Goal: Transaction & Acquisition: Book appointment/travel/reservation

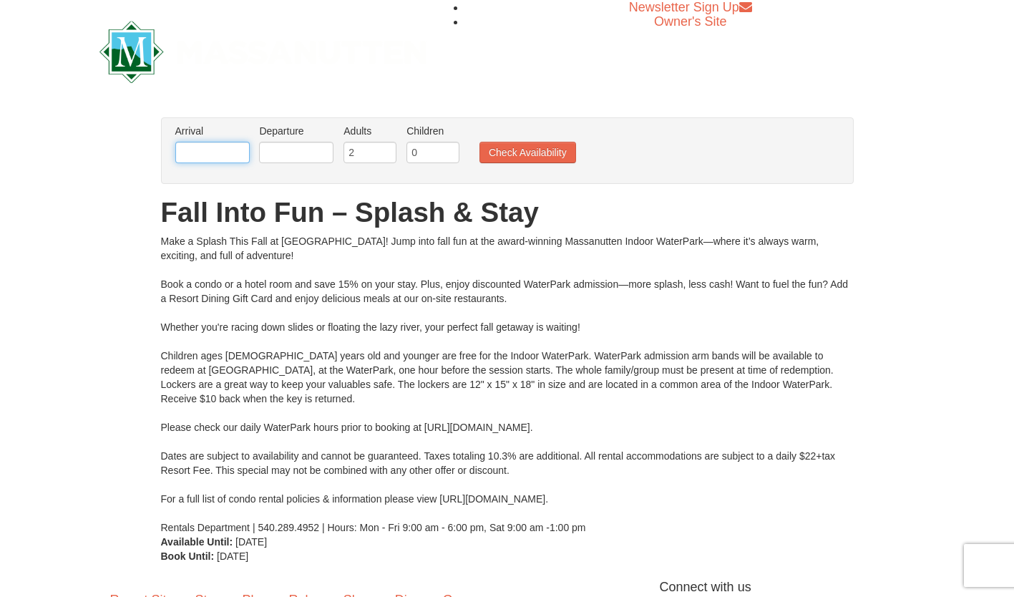
click at [230, 151] on input "text" at bounding box center [212, 152] width 74 height 21
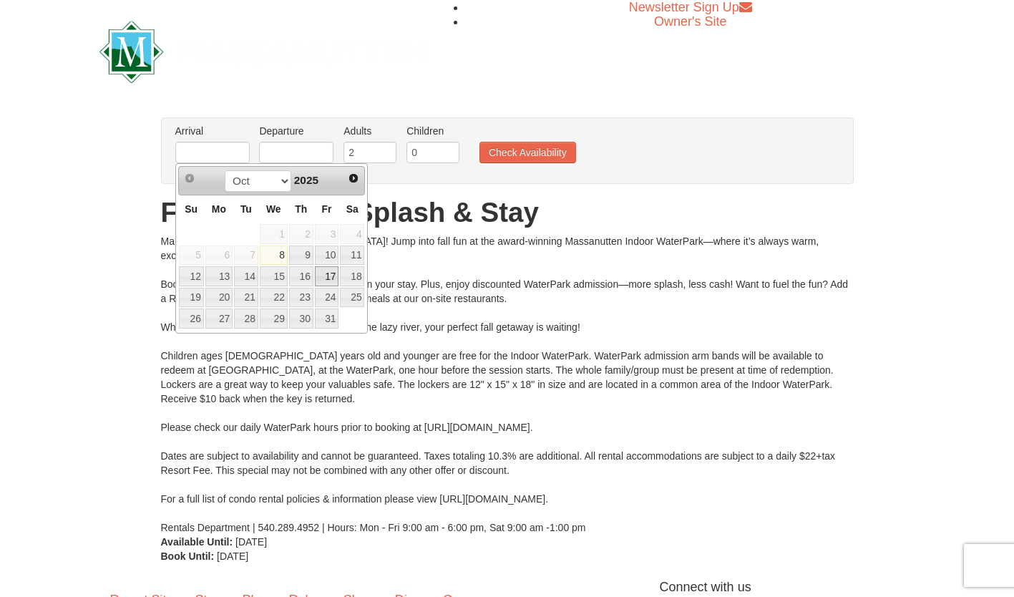
click at [336, 273] on link "17" at bounding box center [327, 276] width 24 height 20
type input "[DATE]"
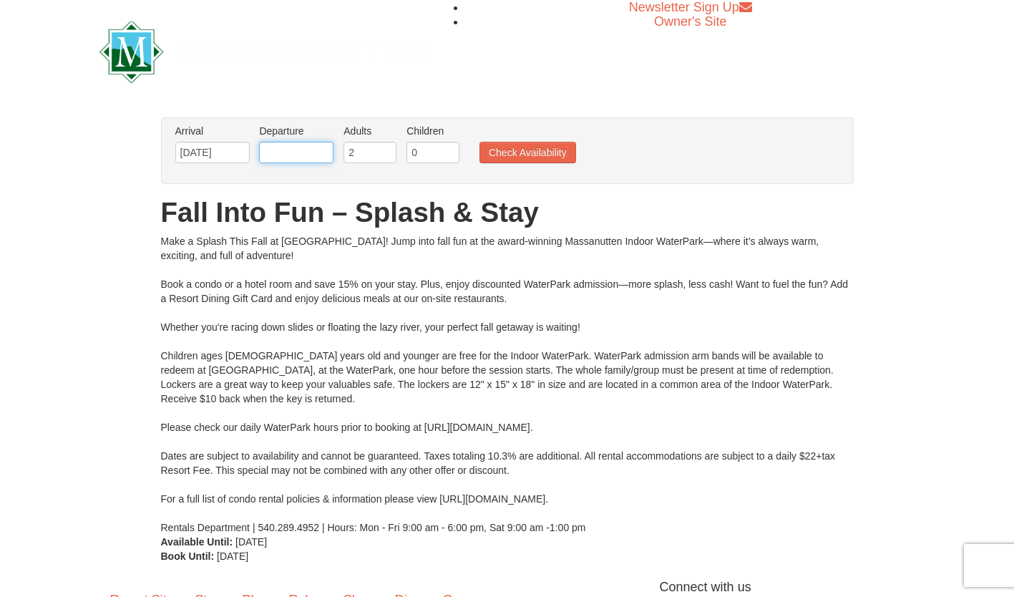
click at [326, 157] on input "text" at bounding box center [296, 152] width 74 height 21
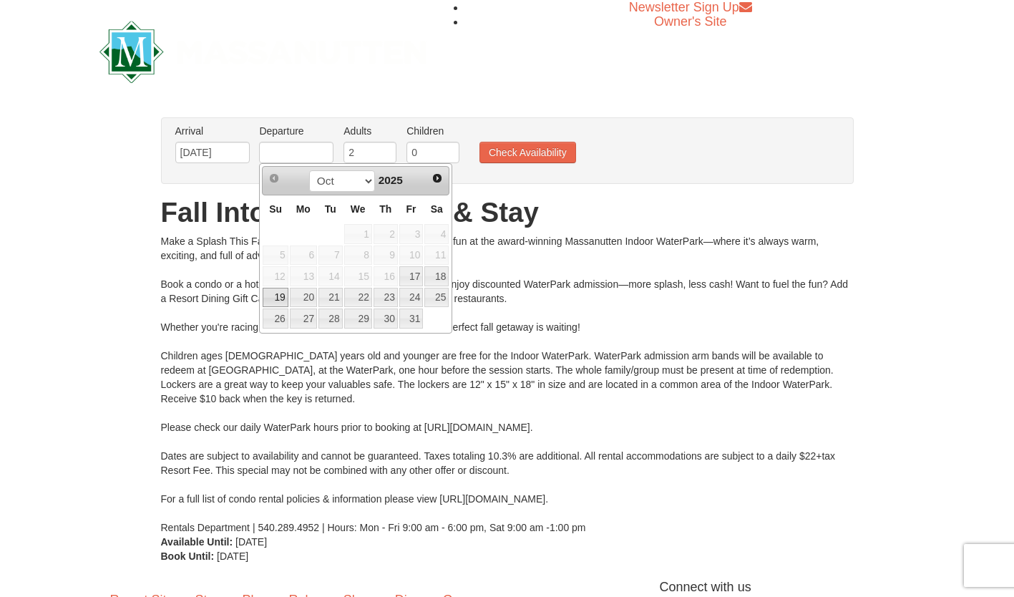
click at [282, 307] on link "19" at bounding box center [275, 298] width 25 height 20
type input "[DATE]"
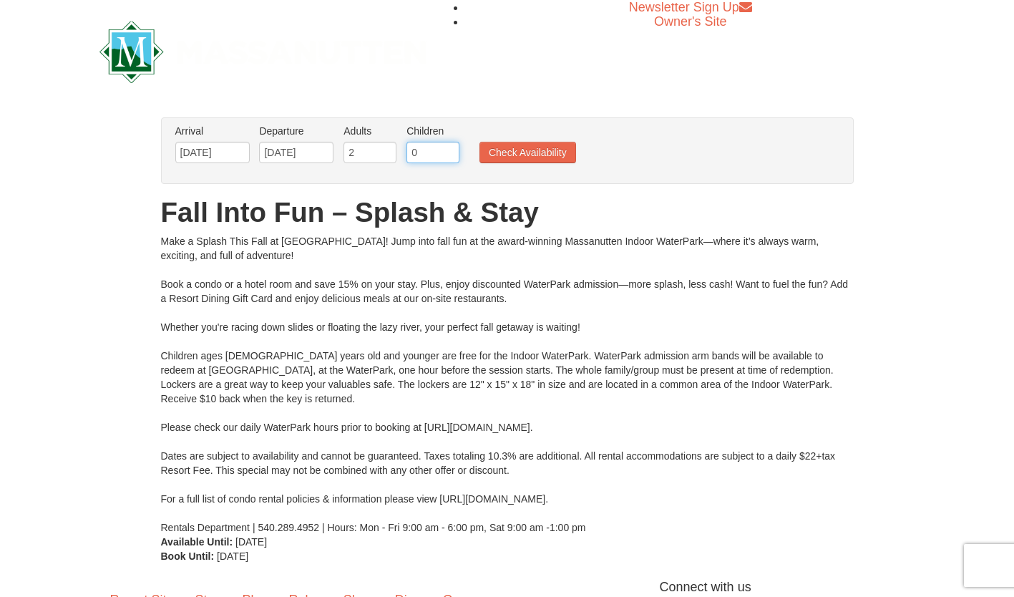
click at [438, 151] on input "0" at bounding box center [432, 152] width 53 height 21
click at [450, 148] on input "1" at bounding box center [432, 152] width 53 height 21
type input "2"
click at [450, 148] on input "2" at bounding box center [432, 152] width 53 height 21
click at [507, 145] on button "Check Availability" at bounding box center [527, 152] width 97 height 21
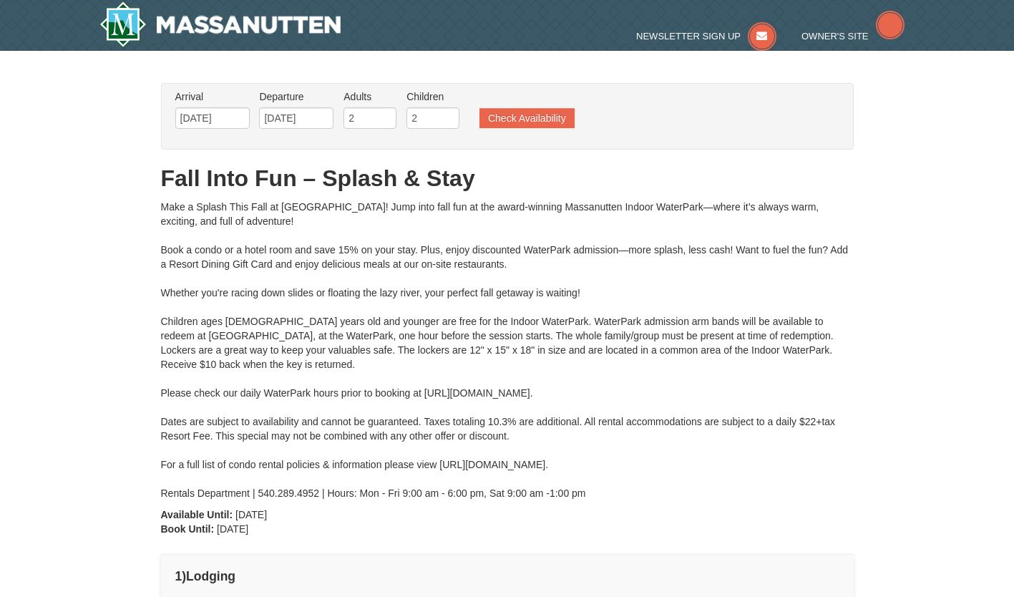
type input "[DATE]"
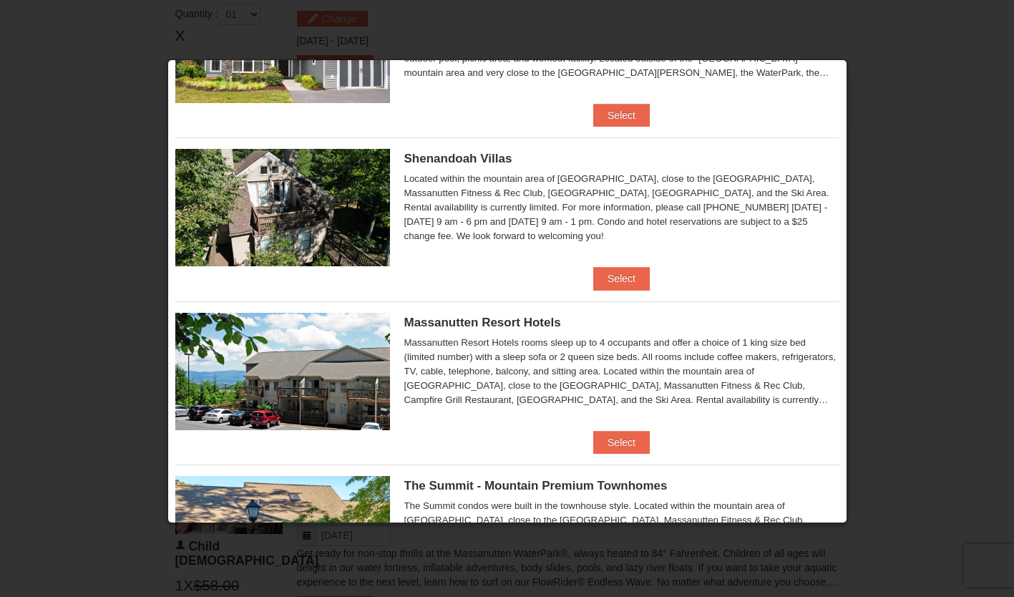
scroll to position [238, 0]
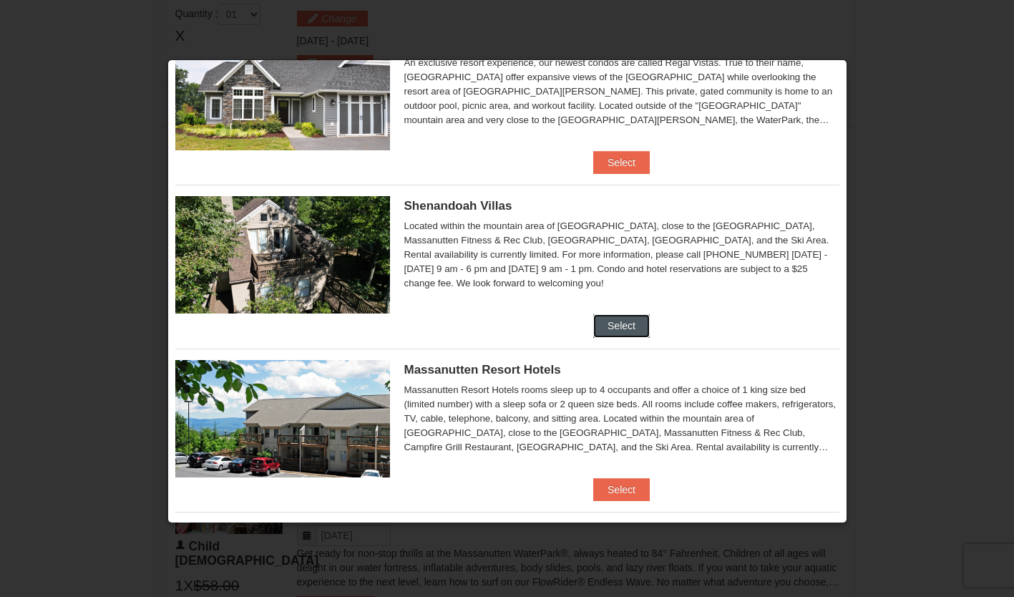
click at [608, 318] on button "Select" at bounding box center [621, 325] width 57 height 23
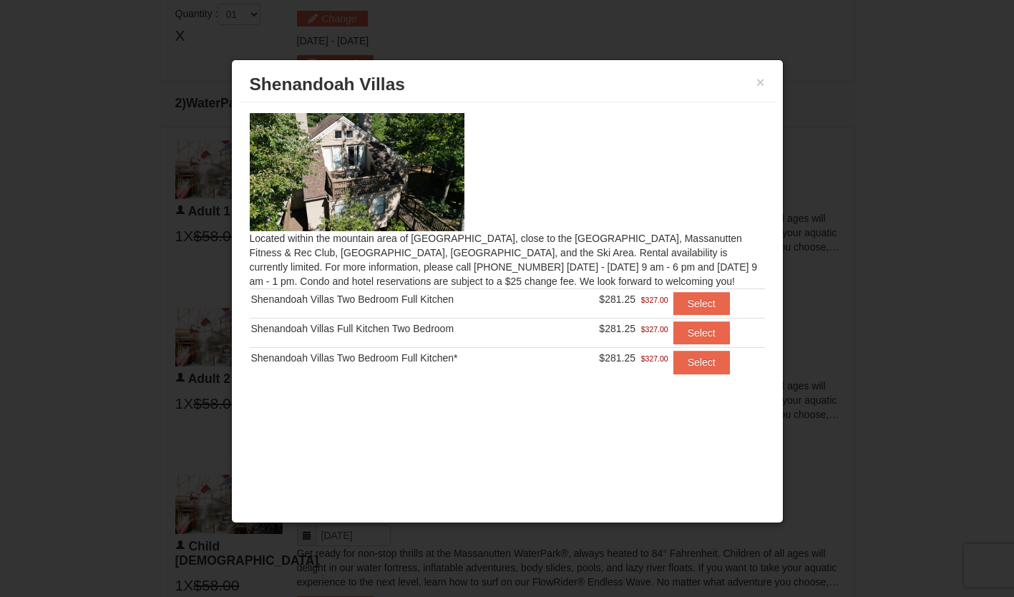
scroll to position [681, 0]
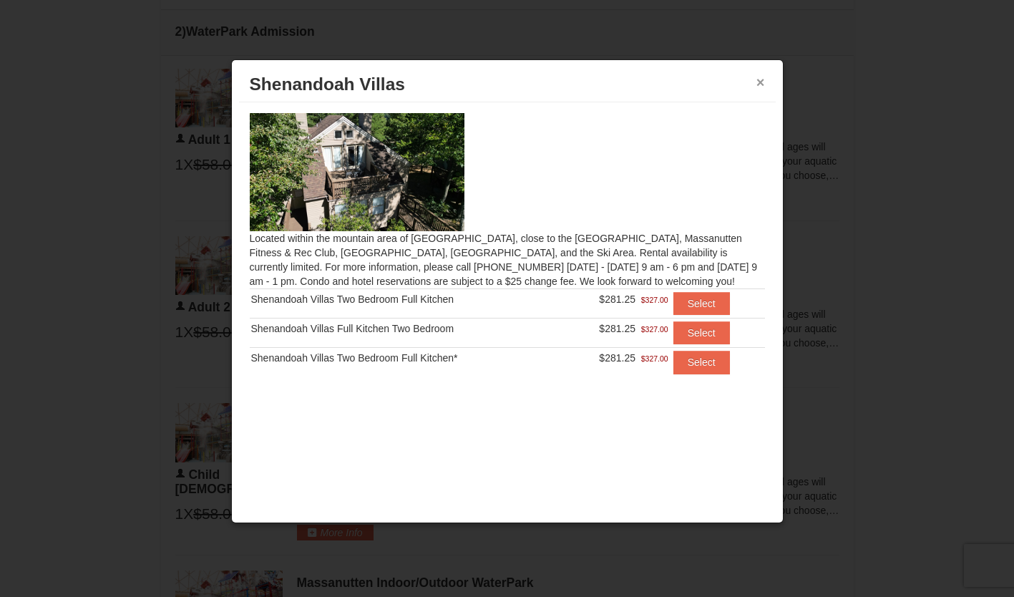
click at [759, 84] on button "×" at bounding box center [760, 82] width 9 height 14
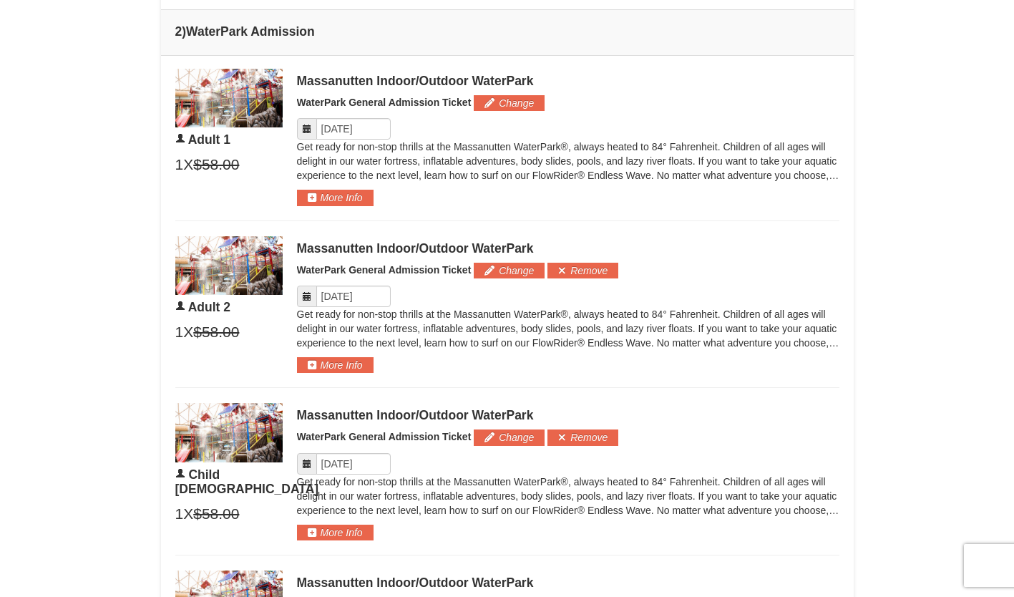
scroll to position [394, 0]
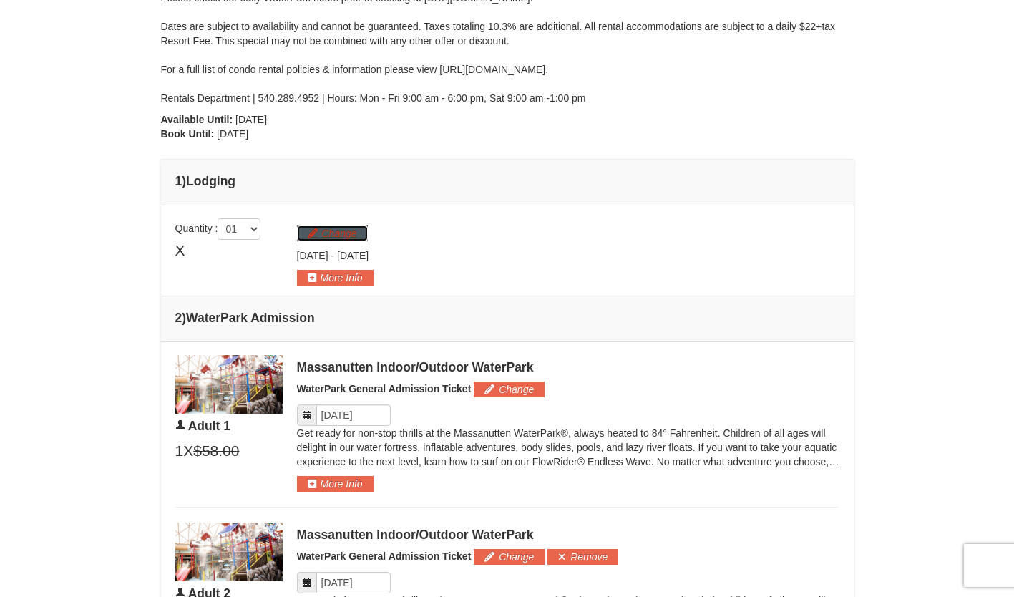
click at [346, 232] on button "Change" at bounding box center [332, 233] width 71 height 16
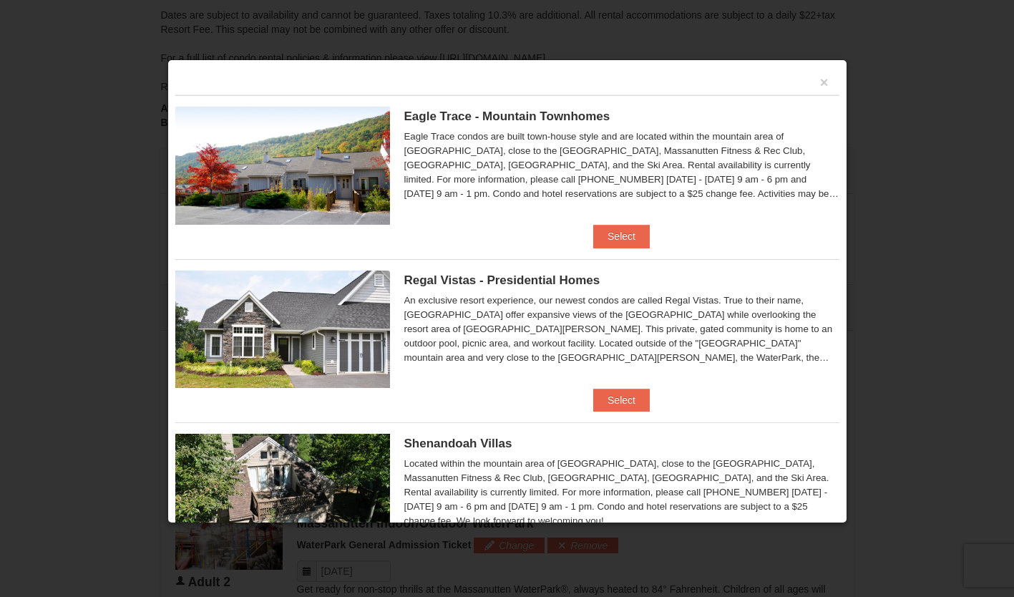
scroll to position [398, 0]
click at [618, 229] on button "Select" at bounding box center [621, 236] width 57 height 23
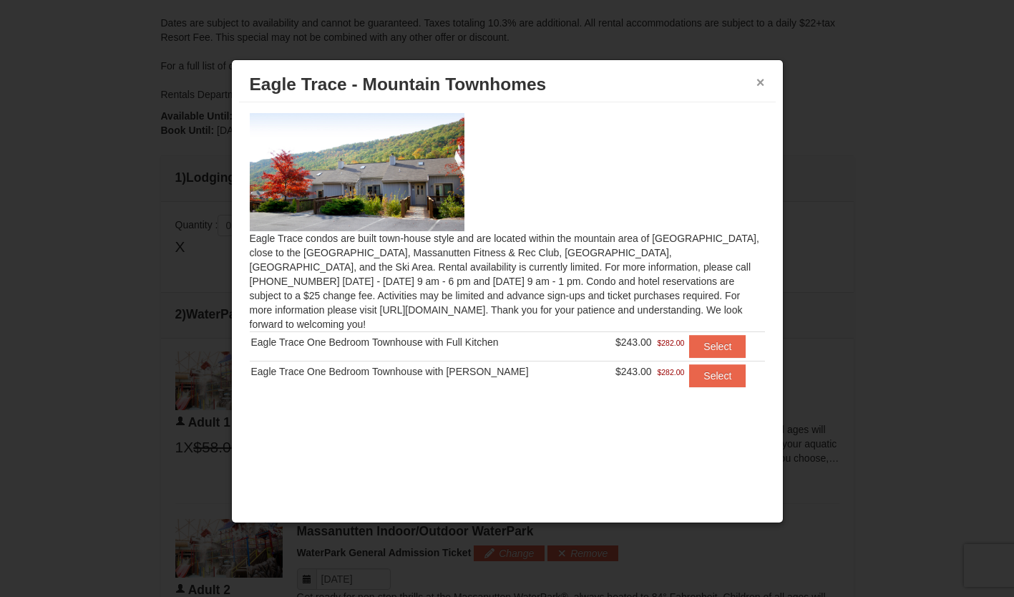
click at [759, 82] on button "×" at bounding box center [760, 82] width 9 height 14
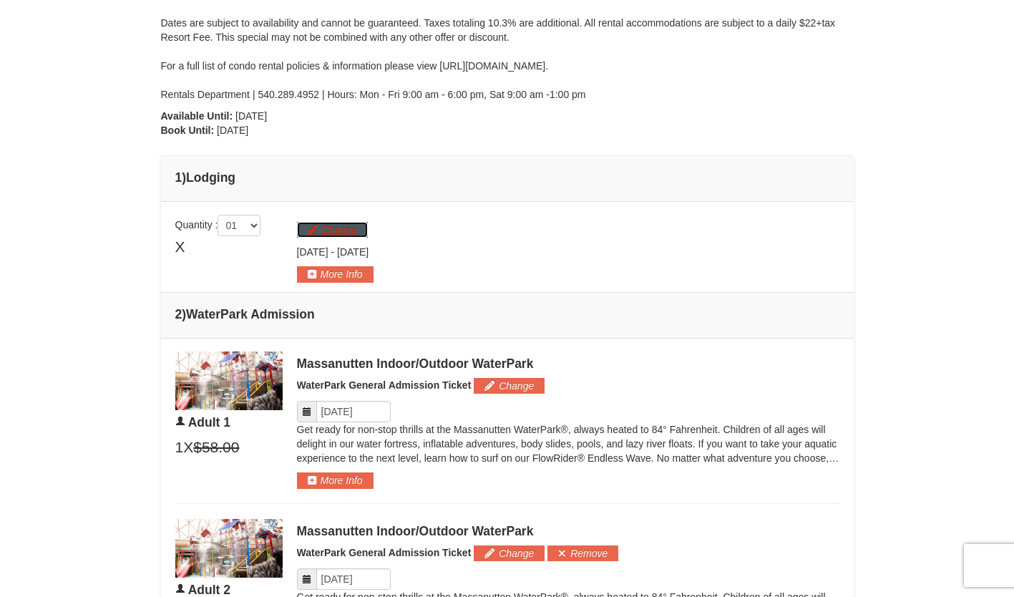
click at [340, 231] on button "Change" at bounding box center [332, 230] width 71 height 16
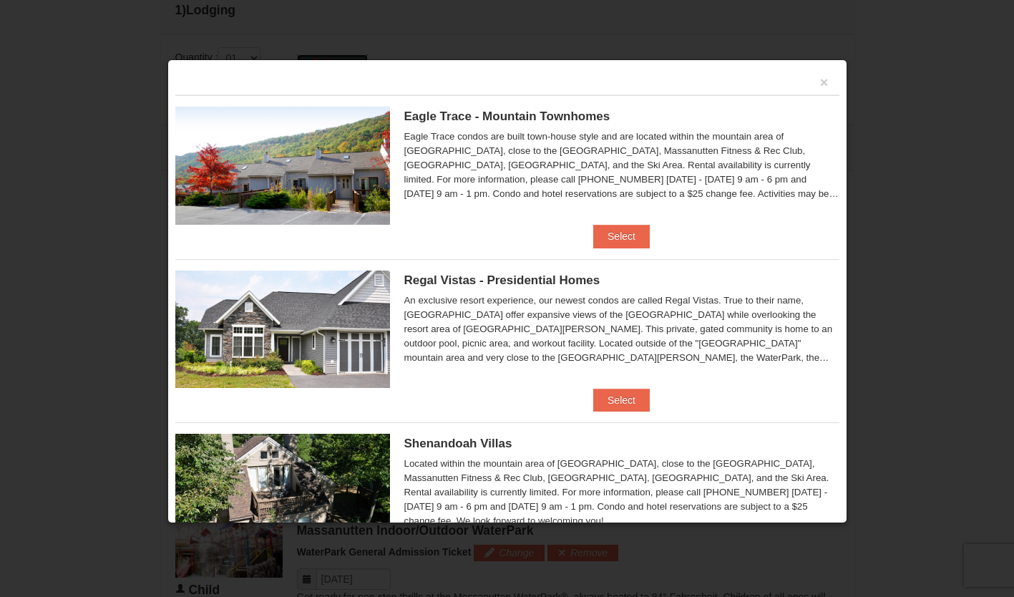
scroll to position [541, 0]
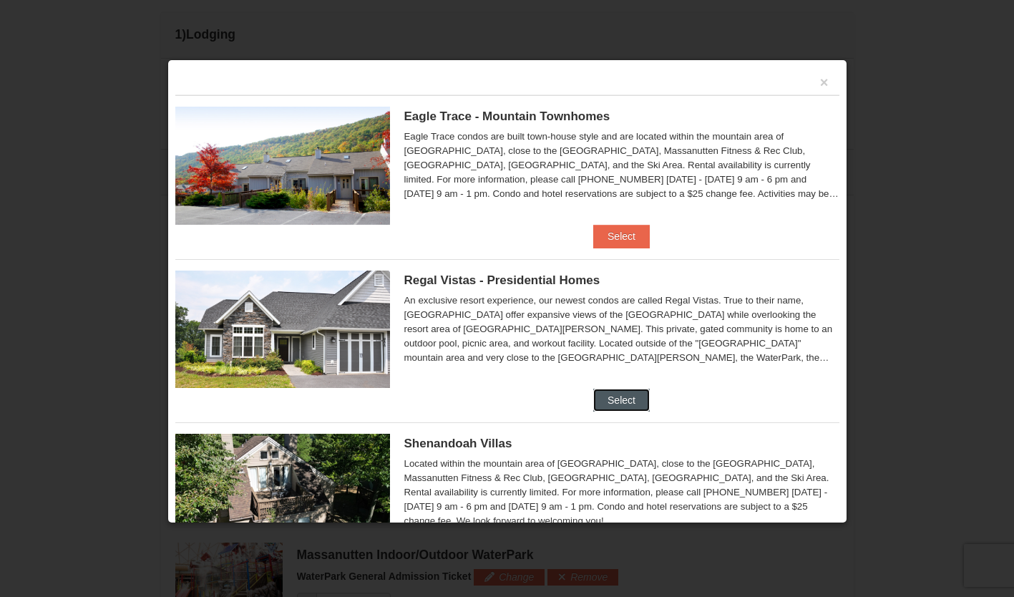
click at [616, 404] on button "Select" at bounding box center [621, 400] width 57 height 23
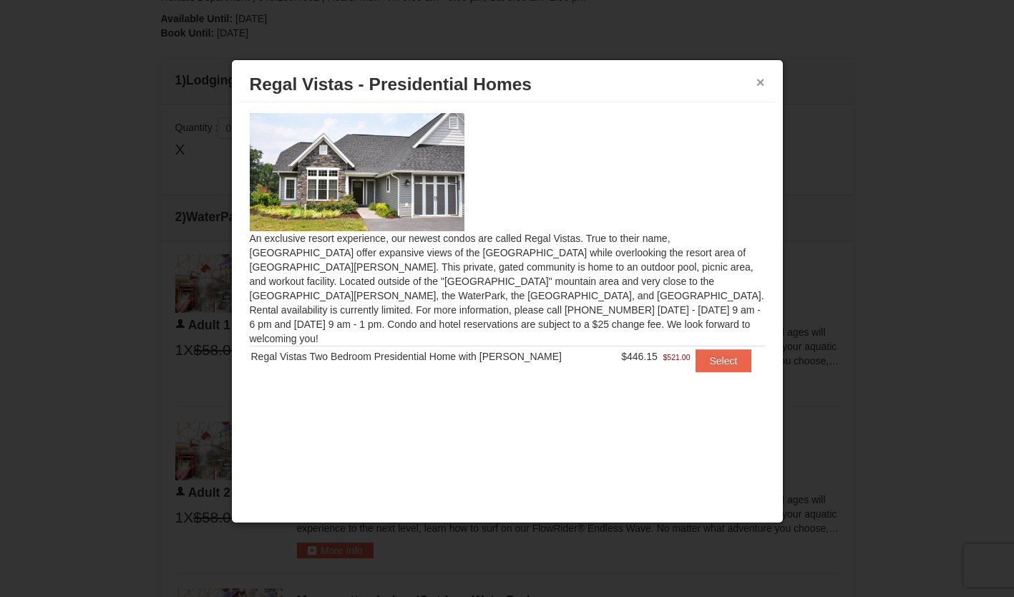
click at [757, 79] on button "×" at bounding box center [760, 82] width 9 height 14
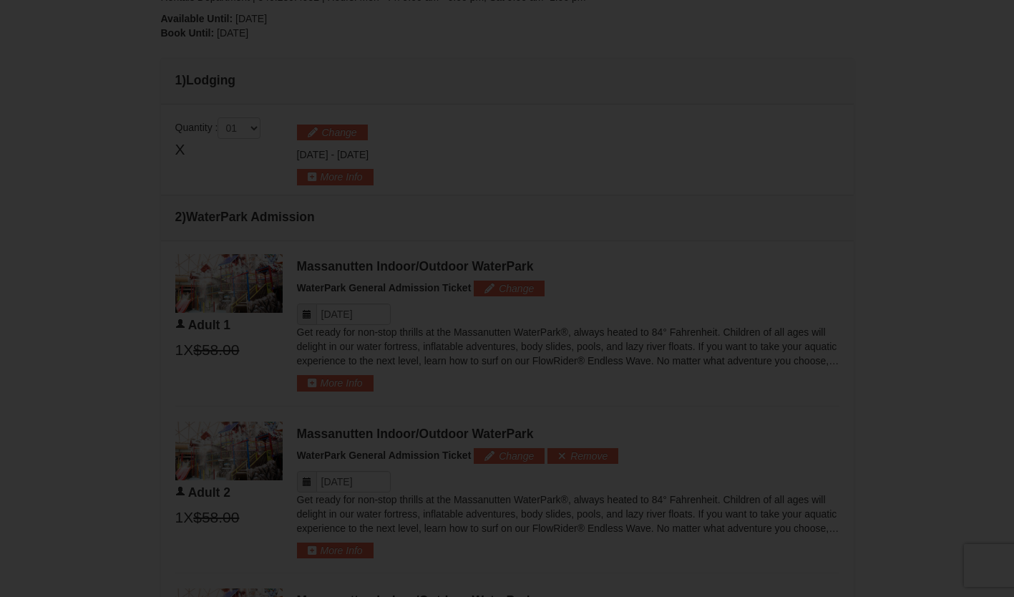
scroll to position [469, 0]
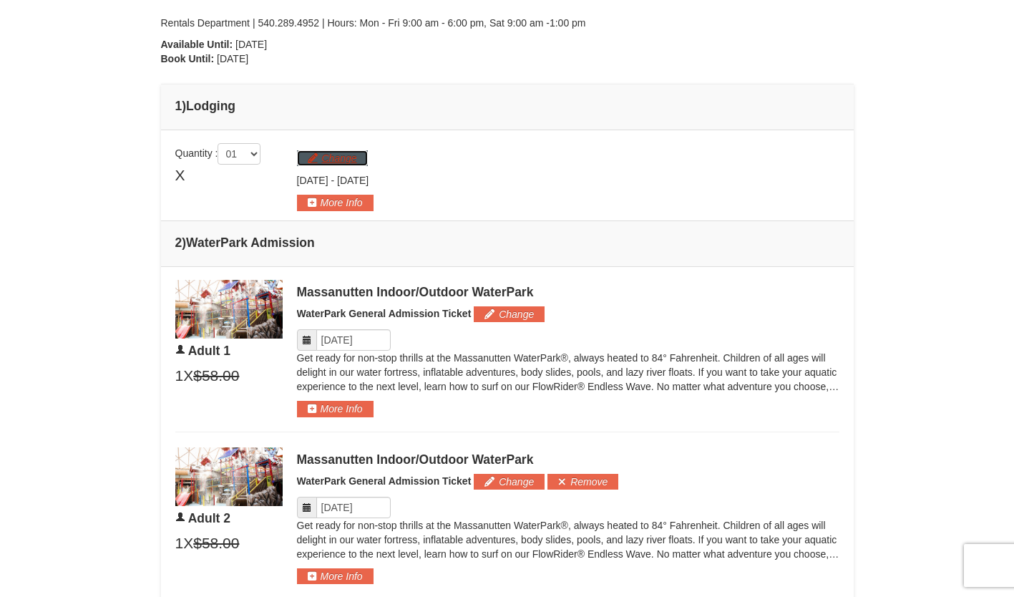
click at [338, 152] on button "Change" at bounding box center [332, 158] width 71 height 16
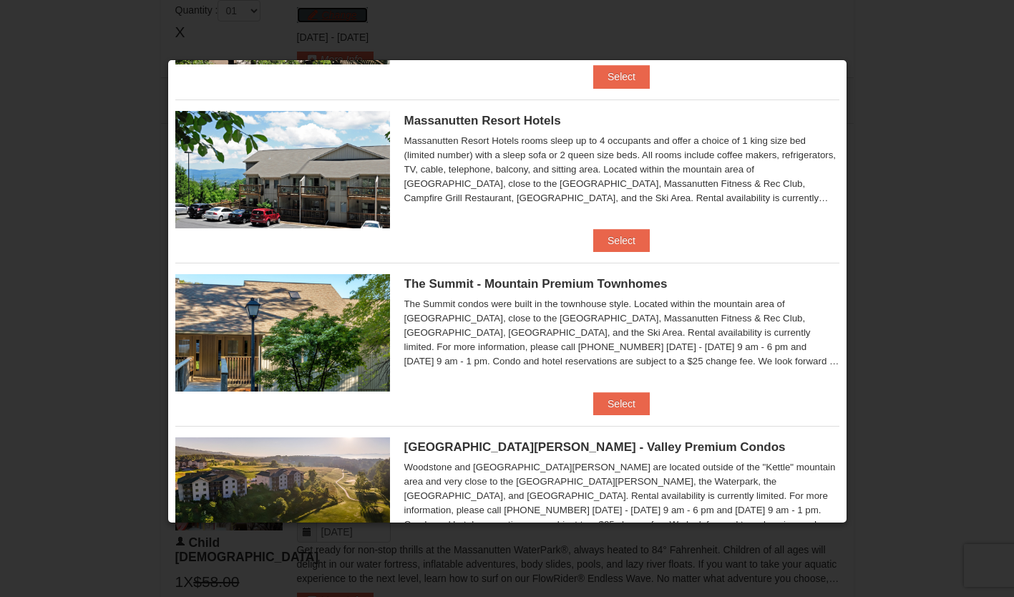
scroll to position [501, 0]
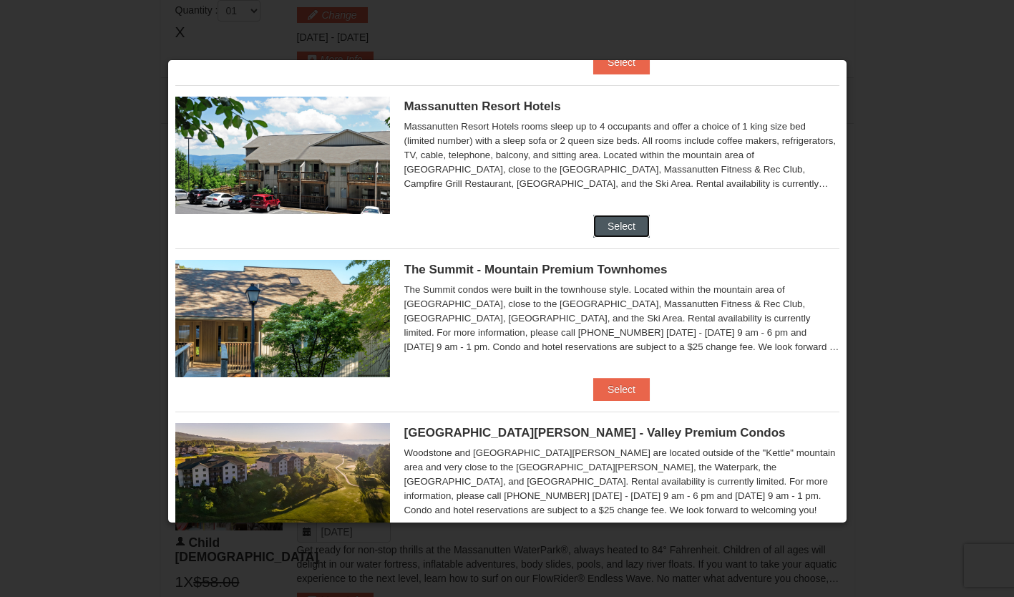
click at [594, 226] on button "Select" at bounding box center [621, 226] width 57 height 23
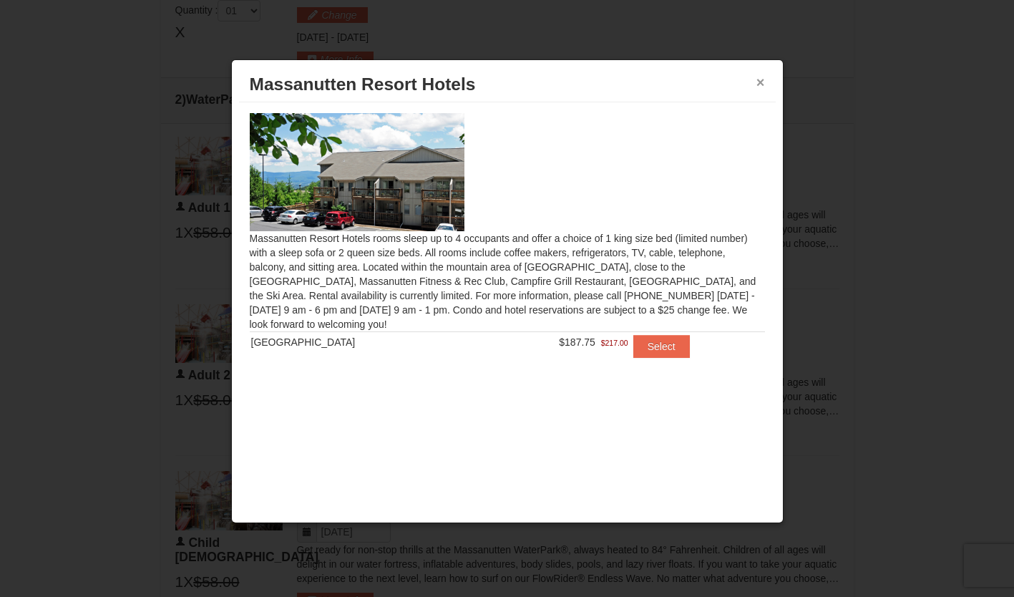
click at [764, 82] on button "×" at bounding box center [760, 82] width 9 height 14
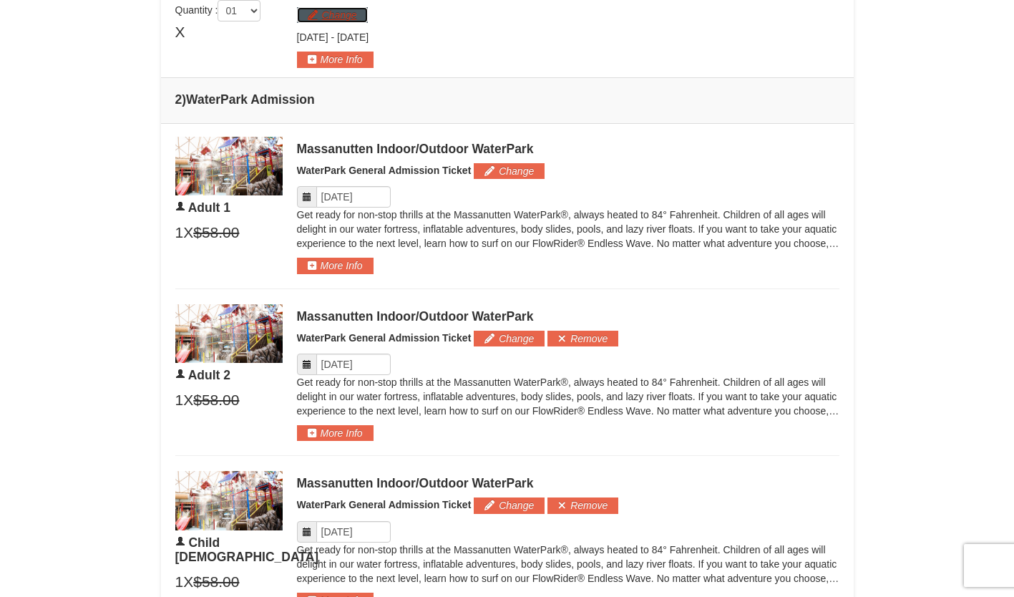
click at [337, 14] on button "Change" at bounding box center [332, 15] width 71 height 16
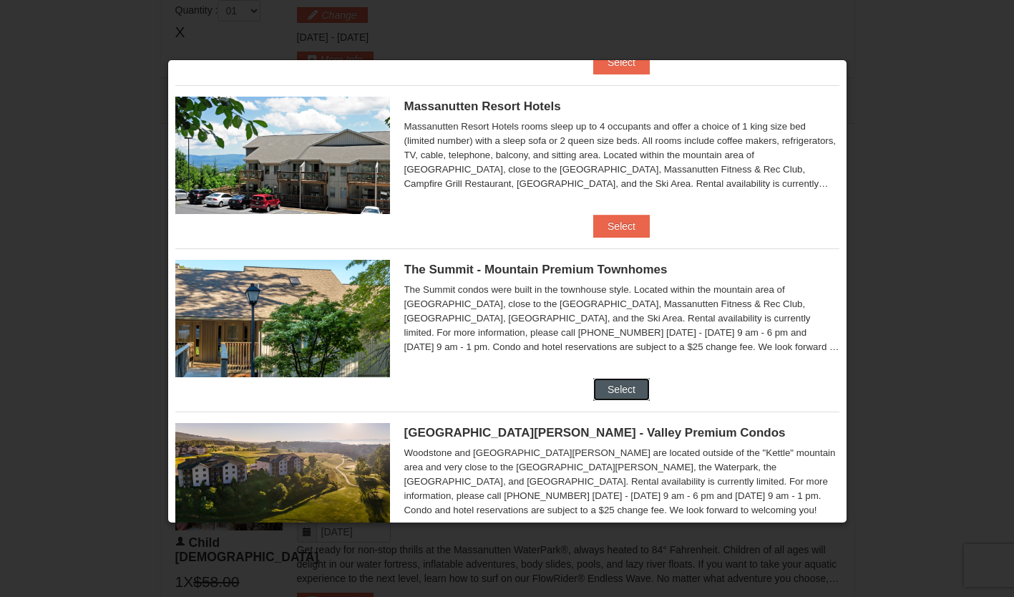
click at [614, 394] on button "Select" at bounding box center [621, 389] width 57 height 23
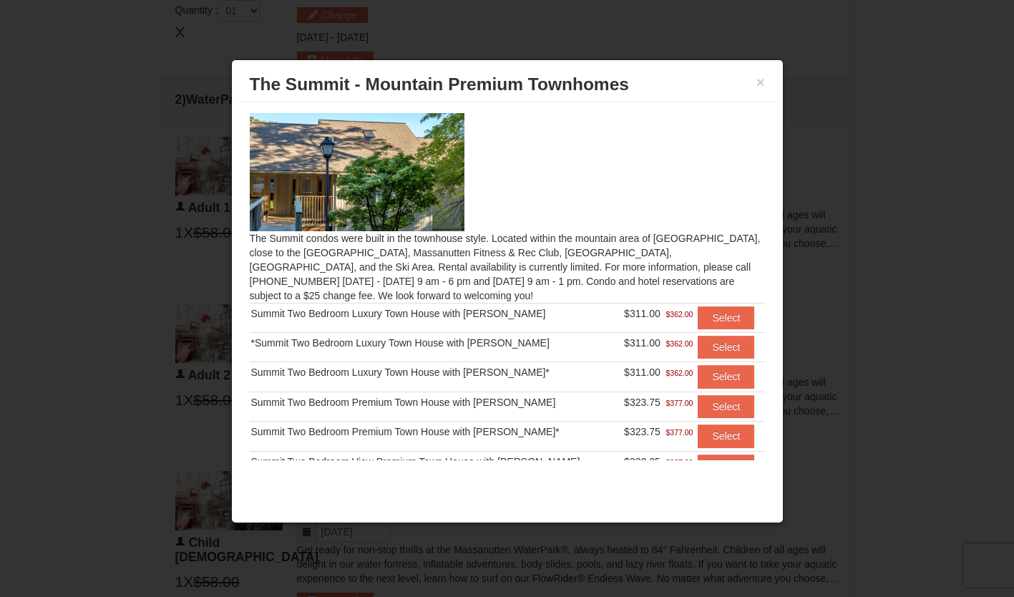
scroll to position [45, 0]
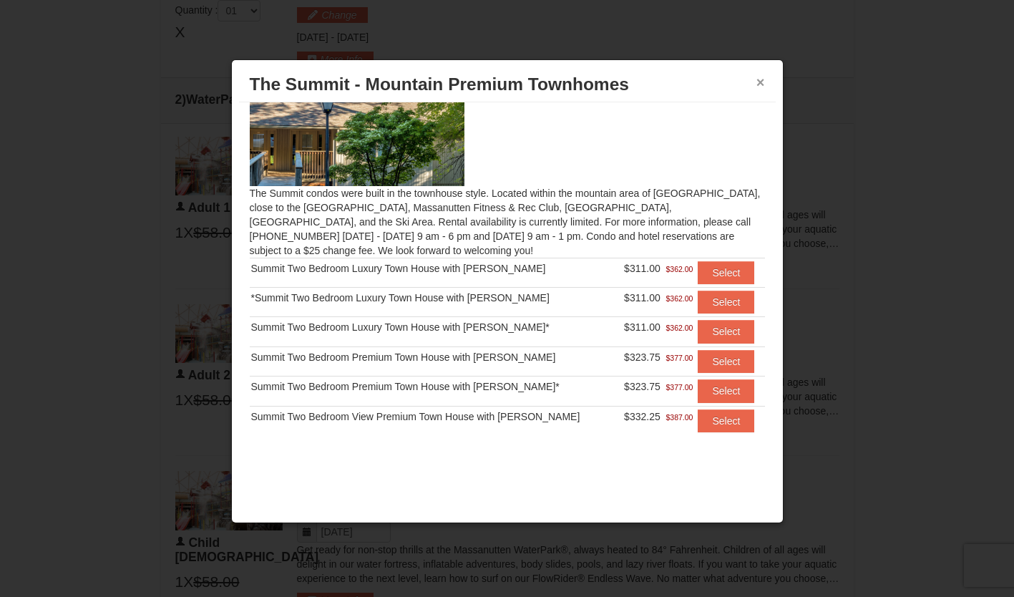
click at [762, 82] on button "×" at bounding box center [760, 82] width 9 height 14
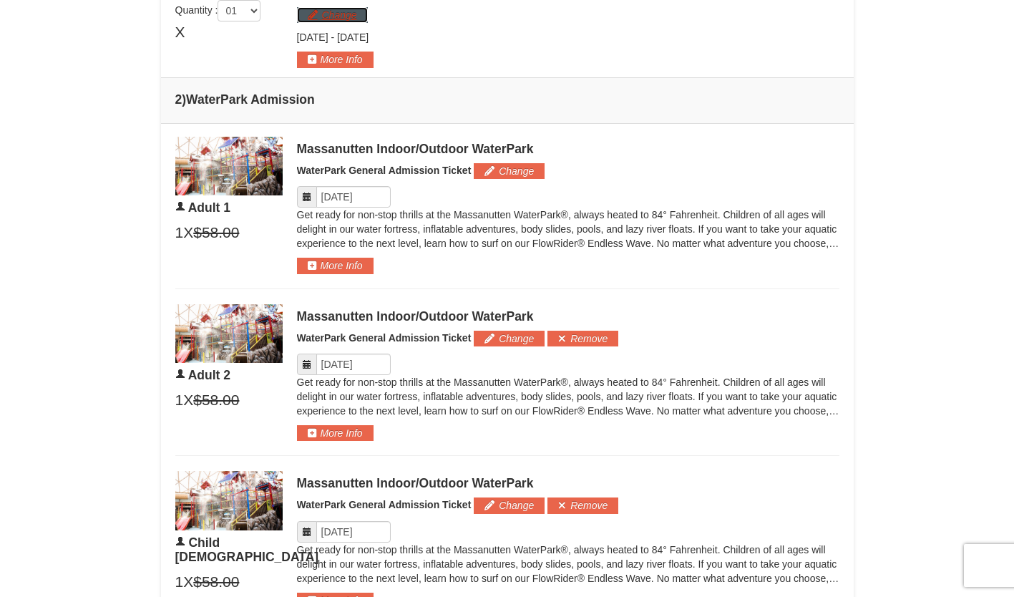
click at [355, 18] on button "Change" at bounding box center [332, 15] width 71 height 16
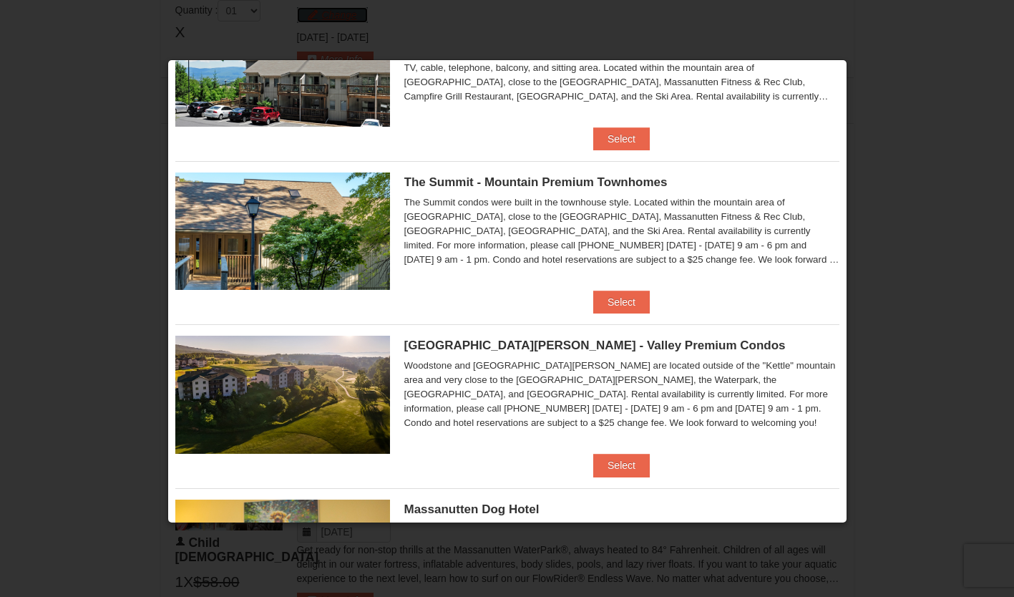
scroll to position [716, 0]
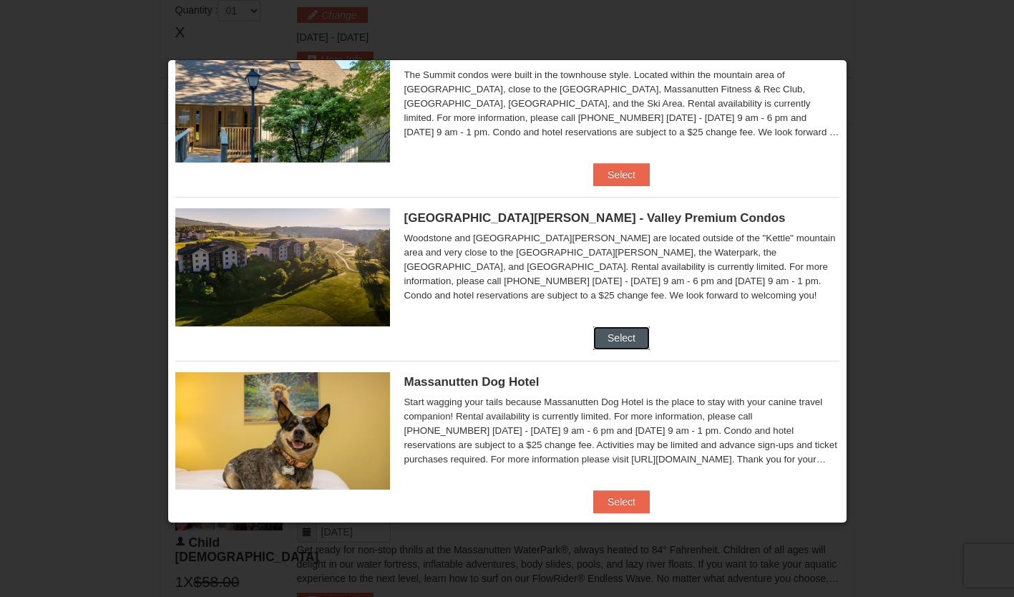
click at [599, 331] on button "Select" at bounding box center [621, 337] width 57 height 23
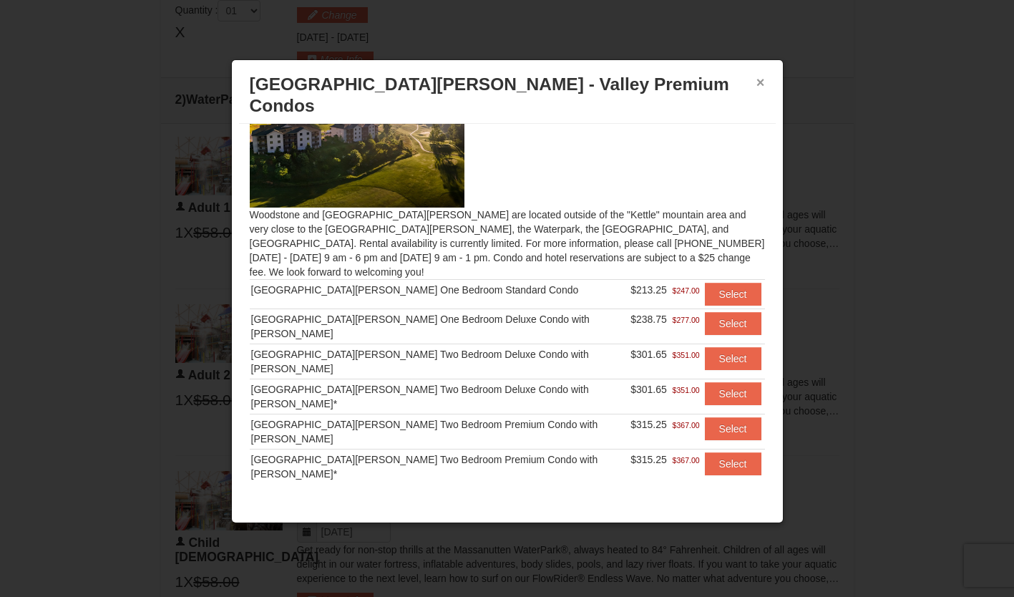
click at [760, 80] on button "×" at bounding box center [760, 82] width 9 height 14
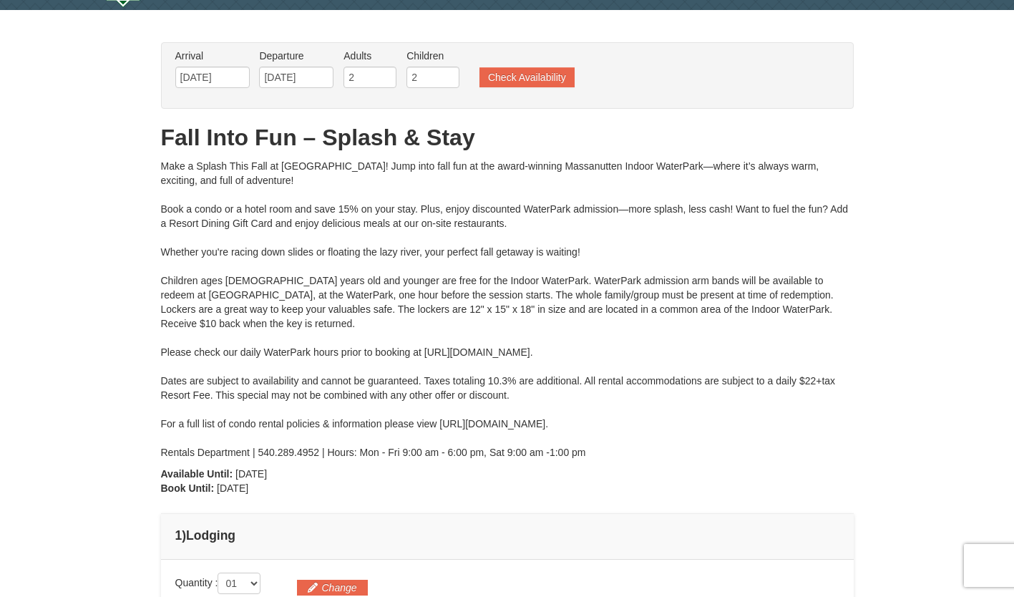
scroll to position [183, 0]
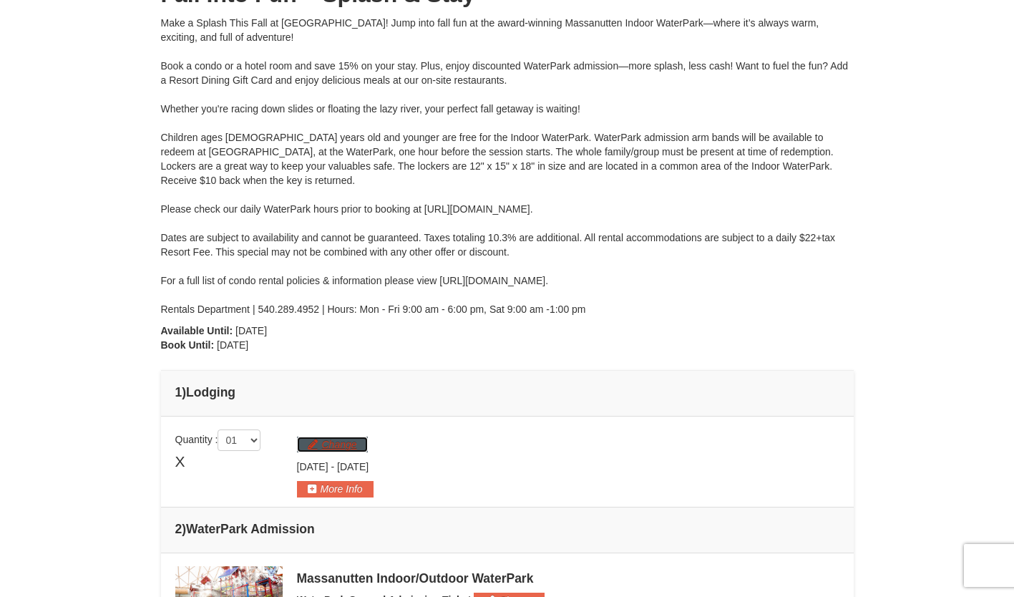
click at [338, 442] on button "Change" at bounding box center [332, 445] width 71 height 16
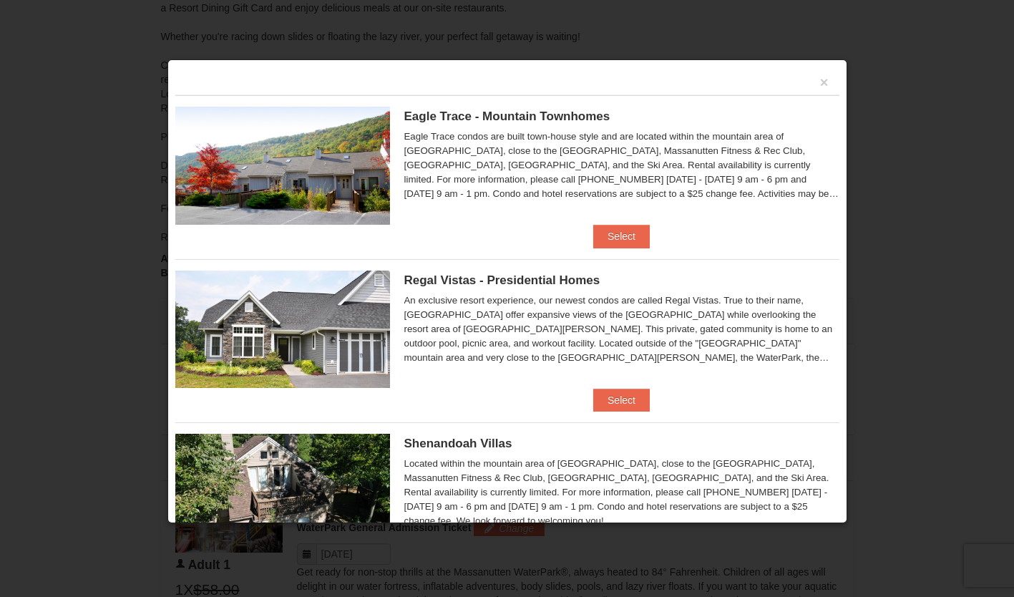
scroll to position [255, 0]
click at [594, 235] on button "Select" at bounding box center [621, 236] width 57 height 23
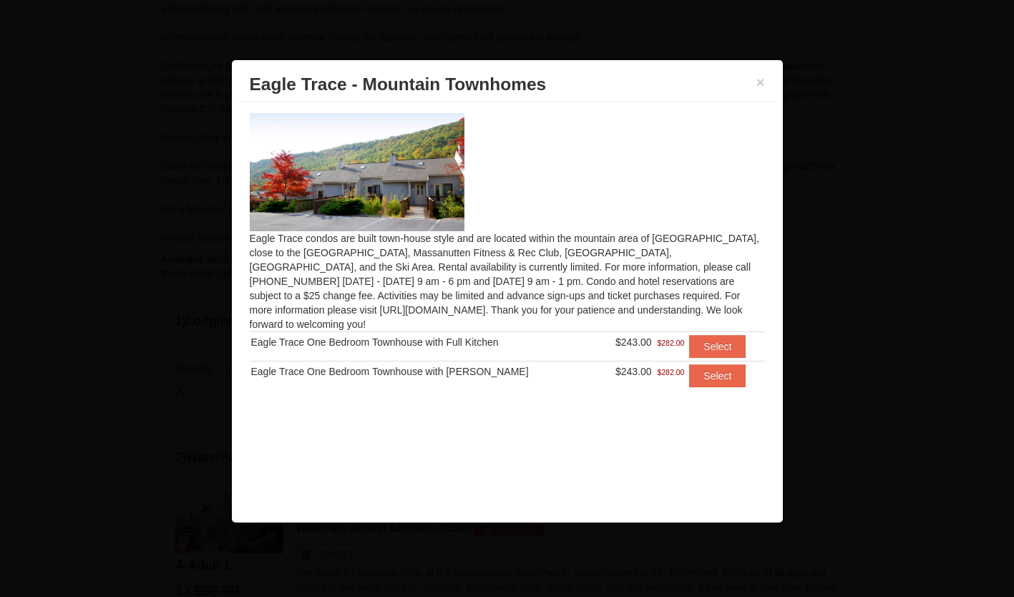
scroll to position [0, 0]
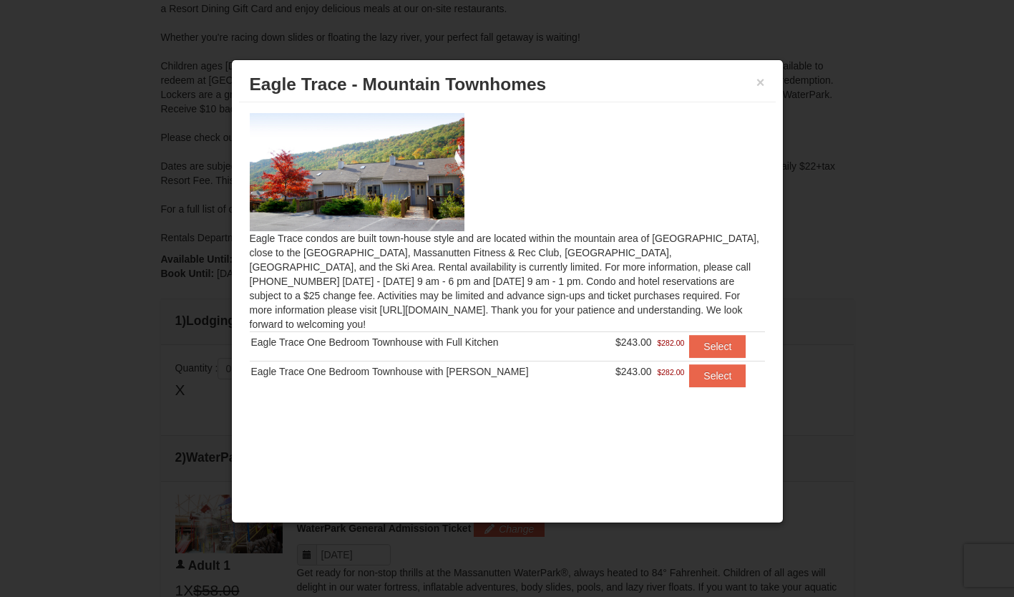
click at [756, 72] on div "× [GEOGRAPHIC_DATA] - [GEOGRAPHIC_DATA]" at bounding box center [507, 84] width 537 height 35
click at [762, 76] on button "×" at bounding box center [760, 82] width 9 height 14
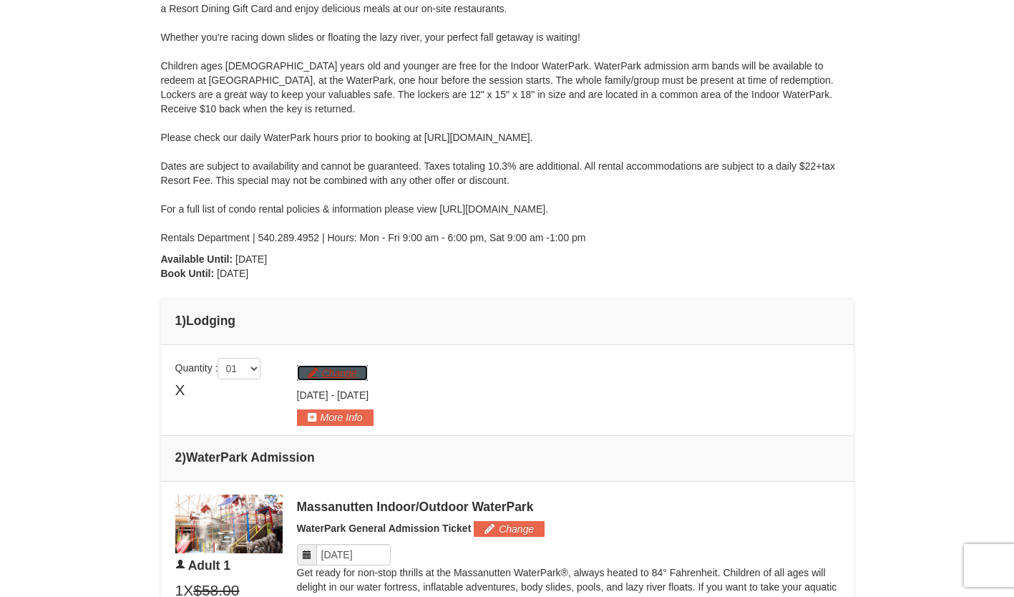
click at [353, 376] on button "Change" at bounding box center [332, 373] width 71 height 16
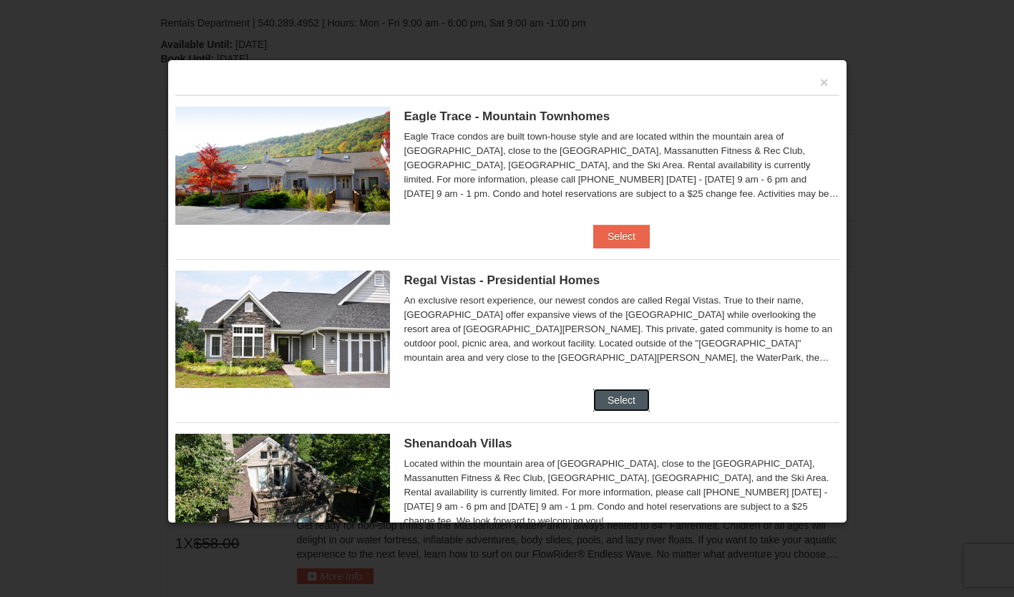
click at [606, 390] on button "Select" at bounding box center [621, 400] width 57 height 23
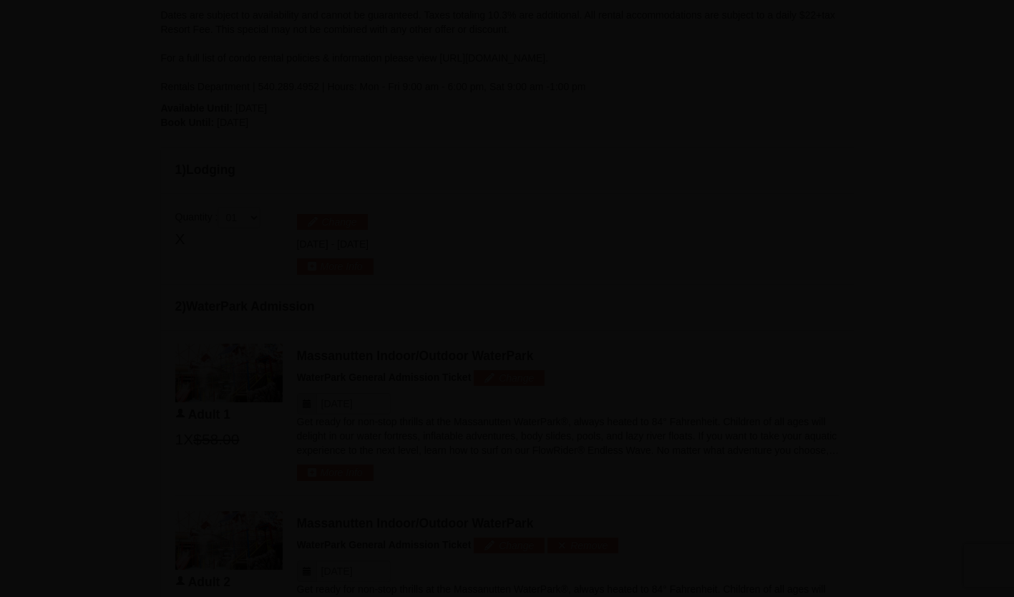
scroll to position [398, 0]
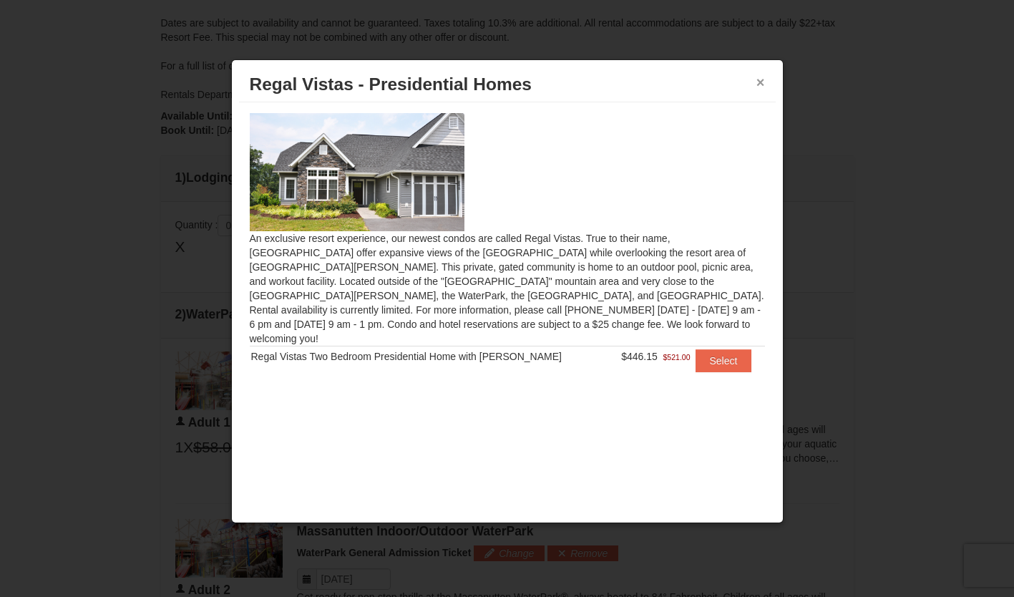
click at [760, 79] on button "×" at bounding box center [760, 82] width 9 height 14
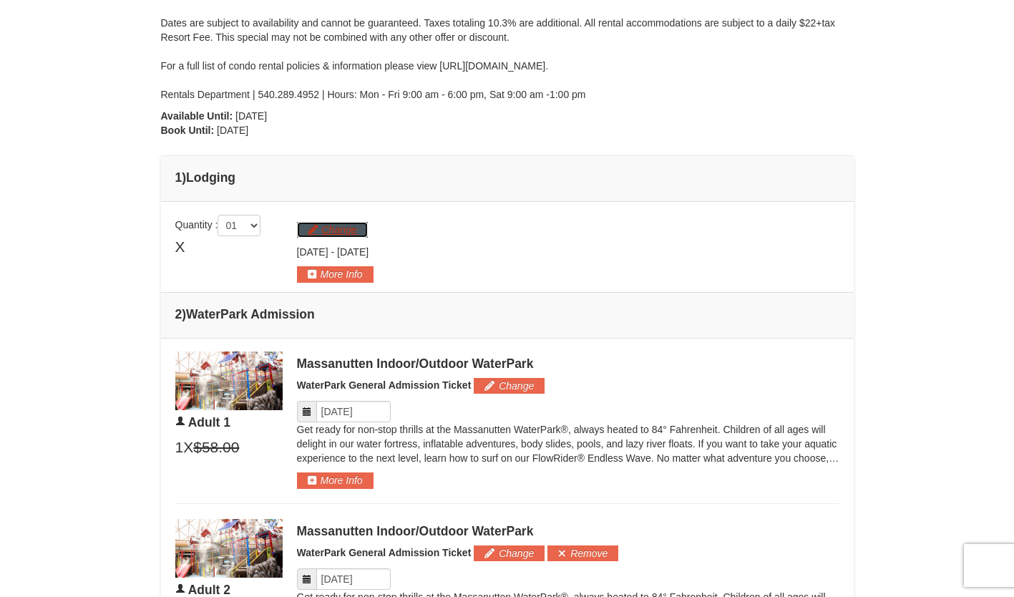
click at [325, 228] on button "Change" at bounding box center [332, 230] width 71 height 16
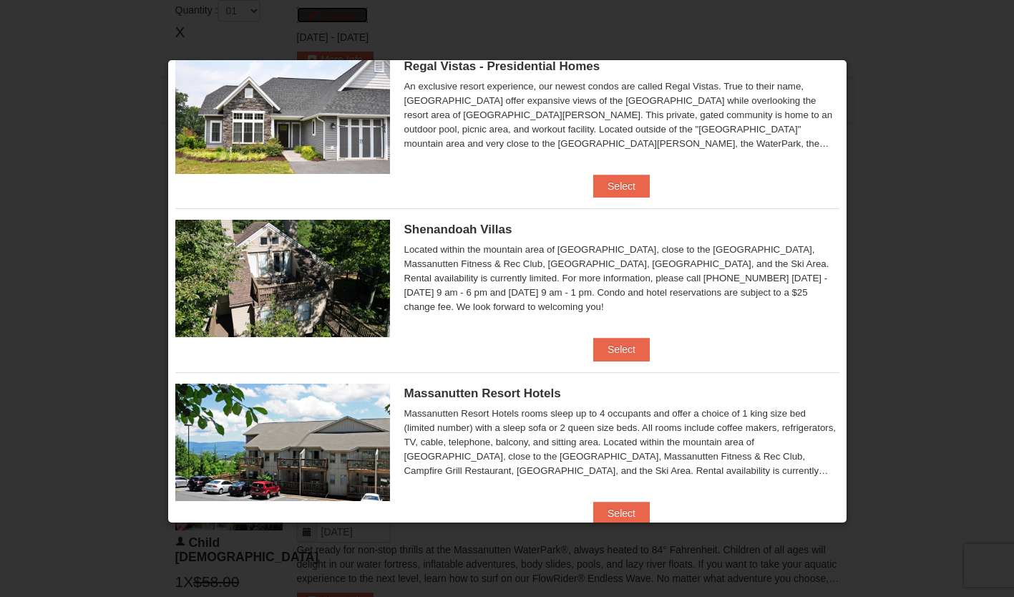
scroll to position [215, 0]
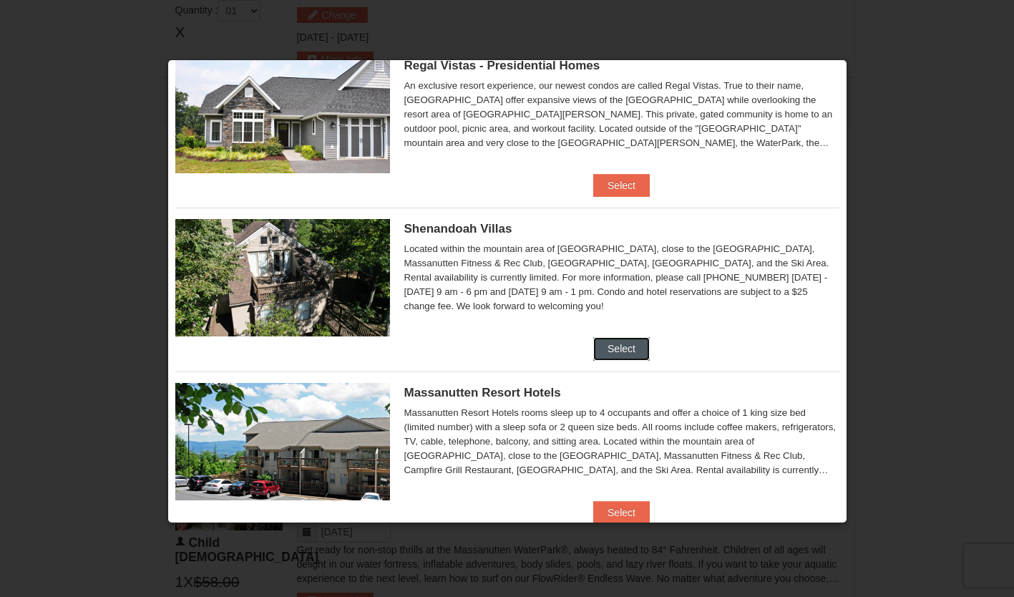
click at [602, 346] on button "Select" at bounding box center [621, 348] width 57 height 23
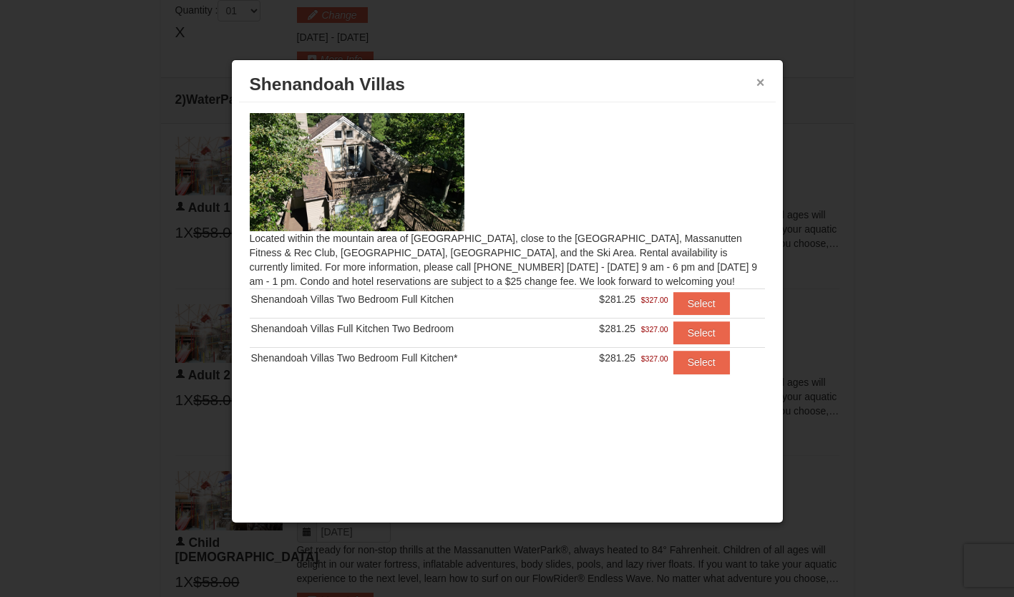
click at [761, 76] on button "×" at bounding box center [760, 82] width 9 height 14
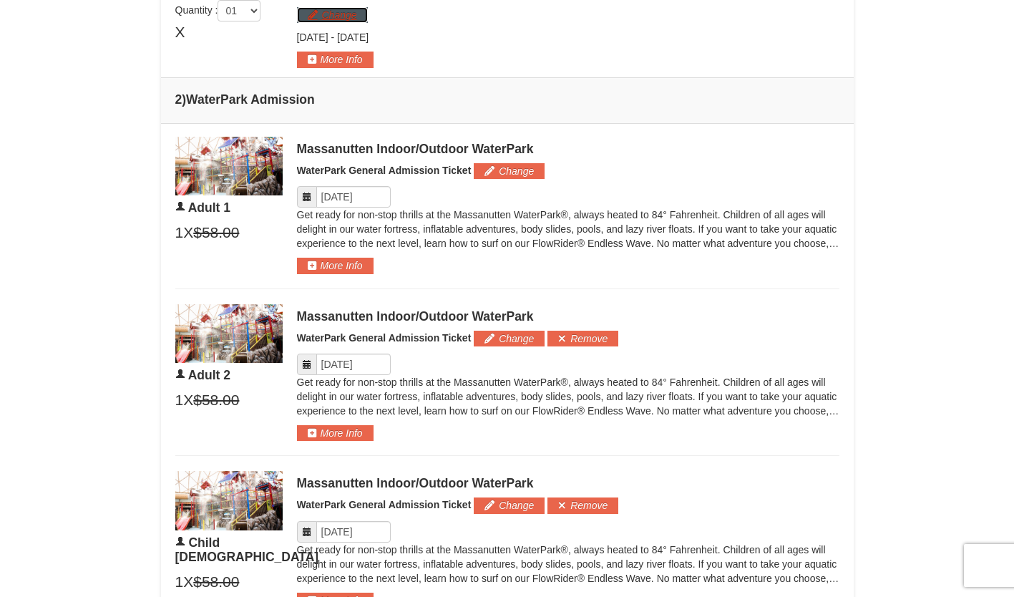
click at [356, 12] on button "Change" at bounding box center [332, 15] width 71 height 16
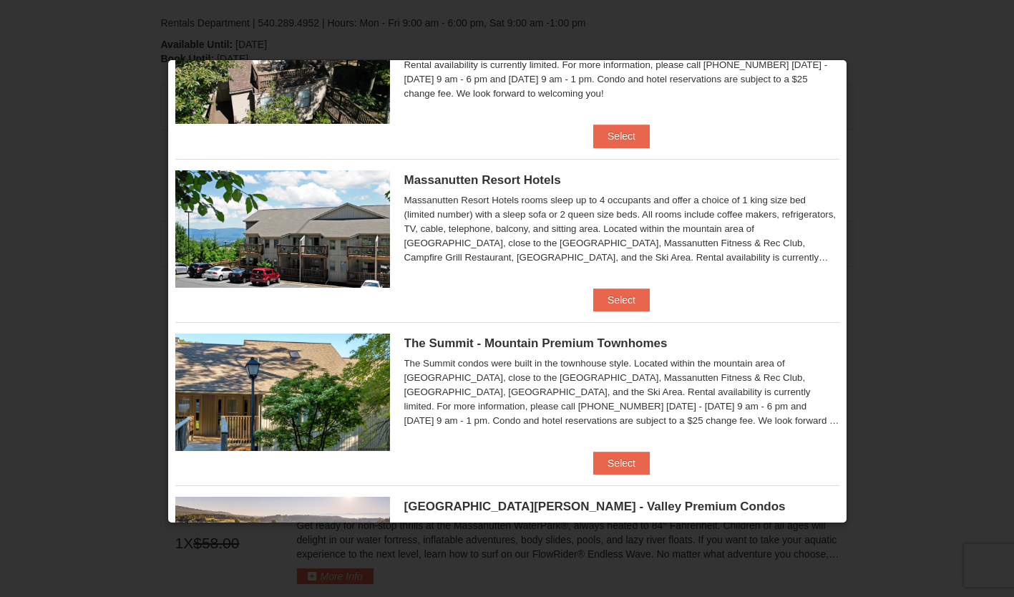
scroll to position [429, 0]
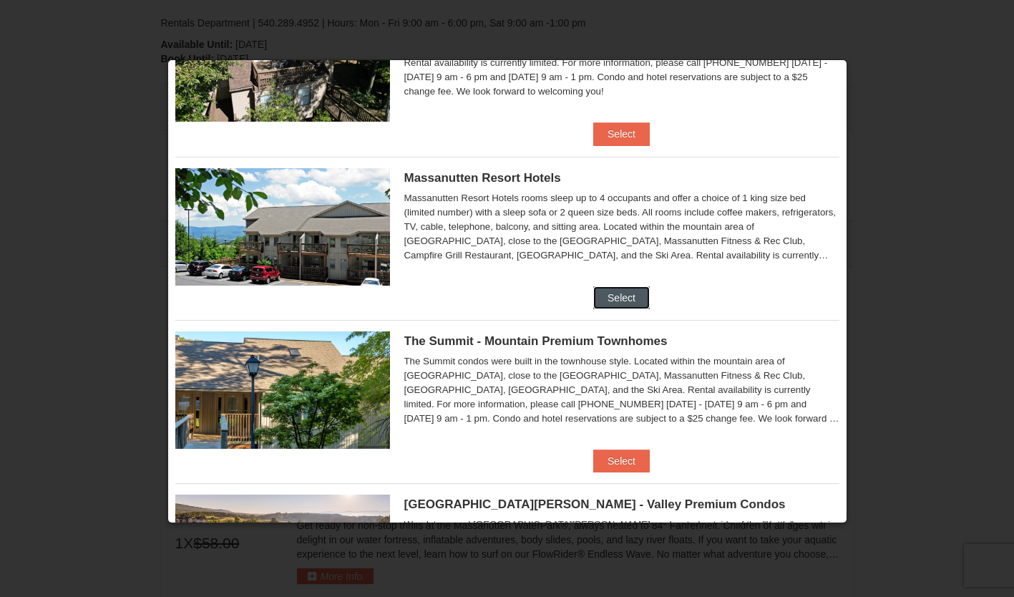
click at [603, 296] on button "Select" at bounding box center [621, 297] width 57 height 23
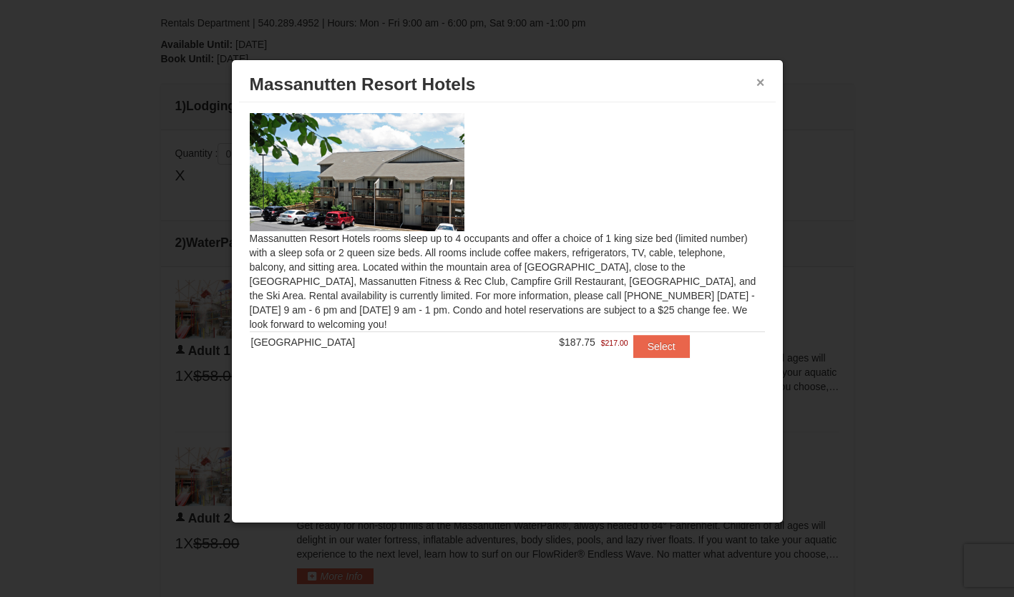
click at [761, 79] on button "×" at bounding box center [760, 82] width 9 height 14
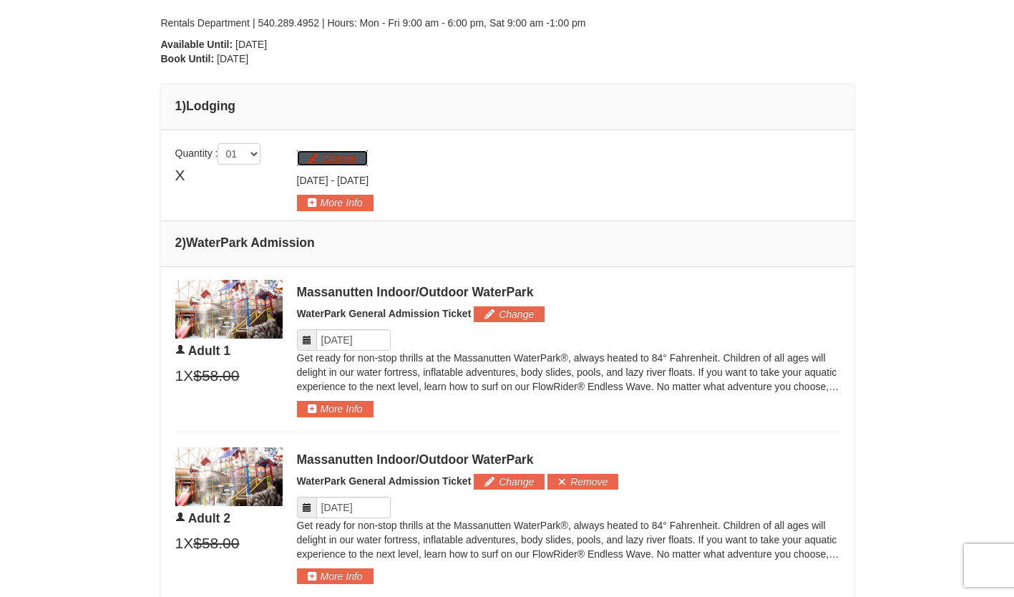
click at [352, 152] on button "Change" at bounding box center [332, 158] width 71 height 16
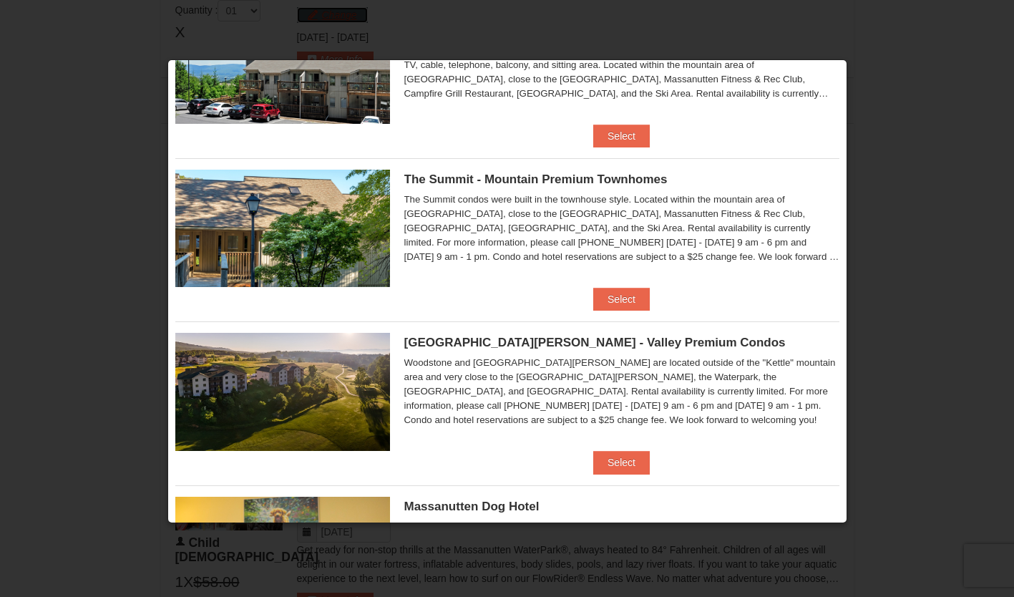
scroll to position [644, 0]
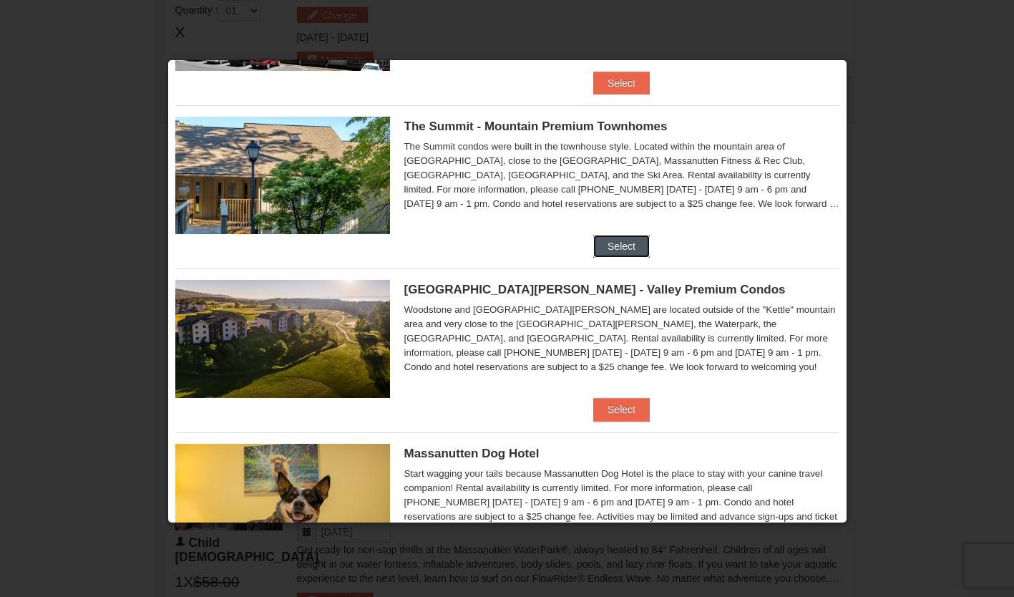
click at [609, 246] on button "Select" at bounding box center [621, 246] width 57 height 23
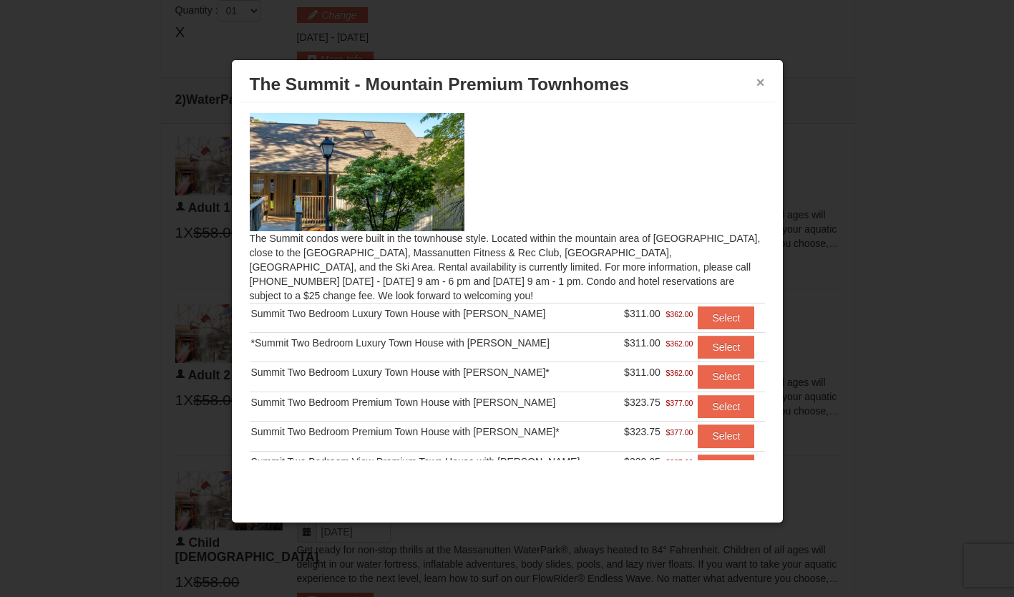
click at [764, 80] on button "×" at bounding box center [760, 82] width 9 height 14
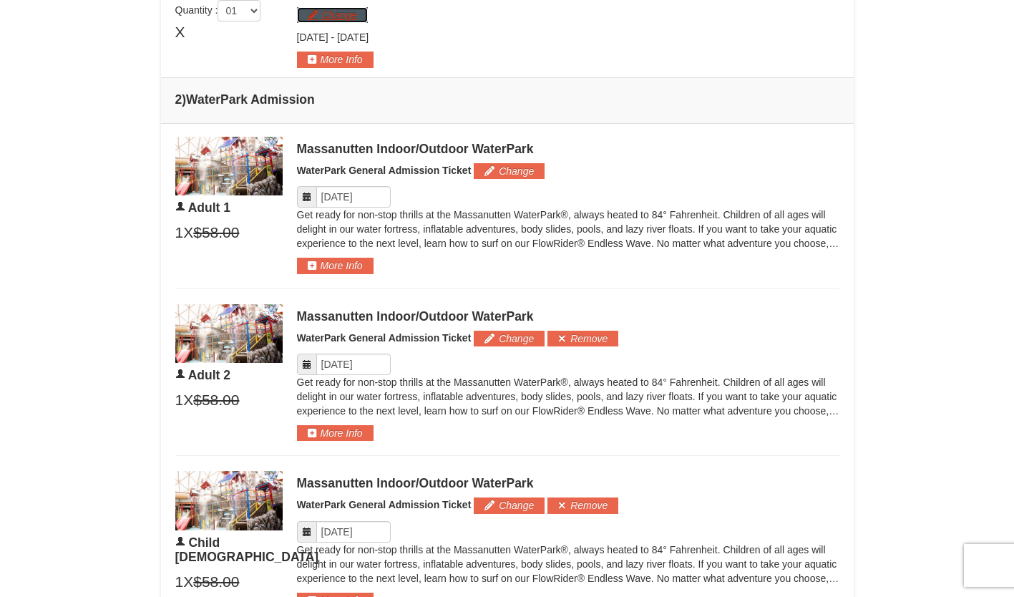
click at [358, 14] on button "Change" at bounding box center [332, 15] width 71 height 16
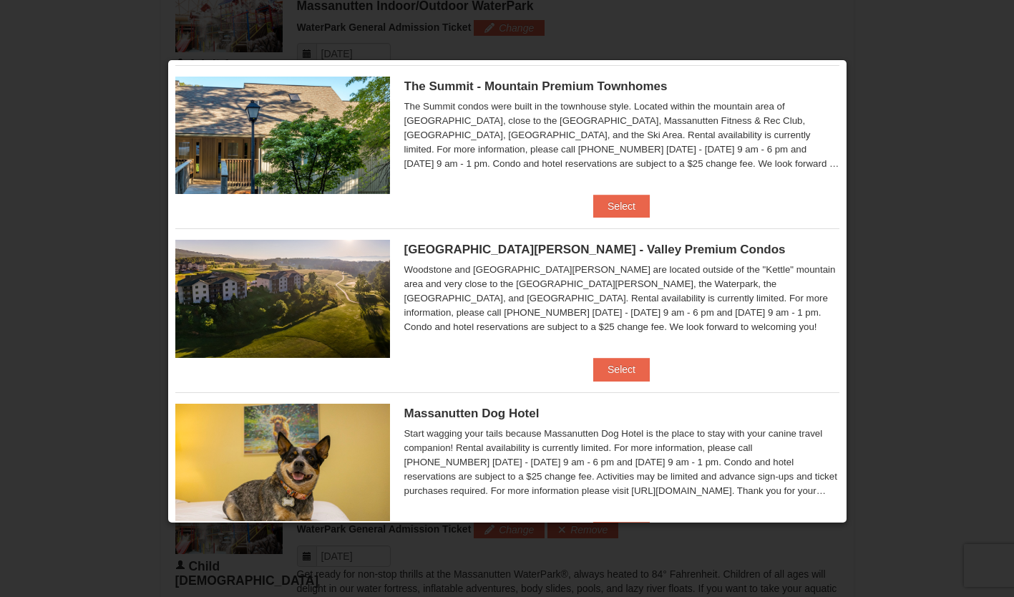
scroll to position [667, 0]
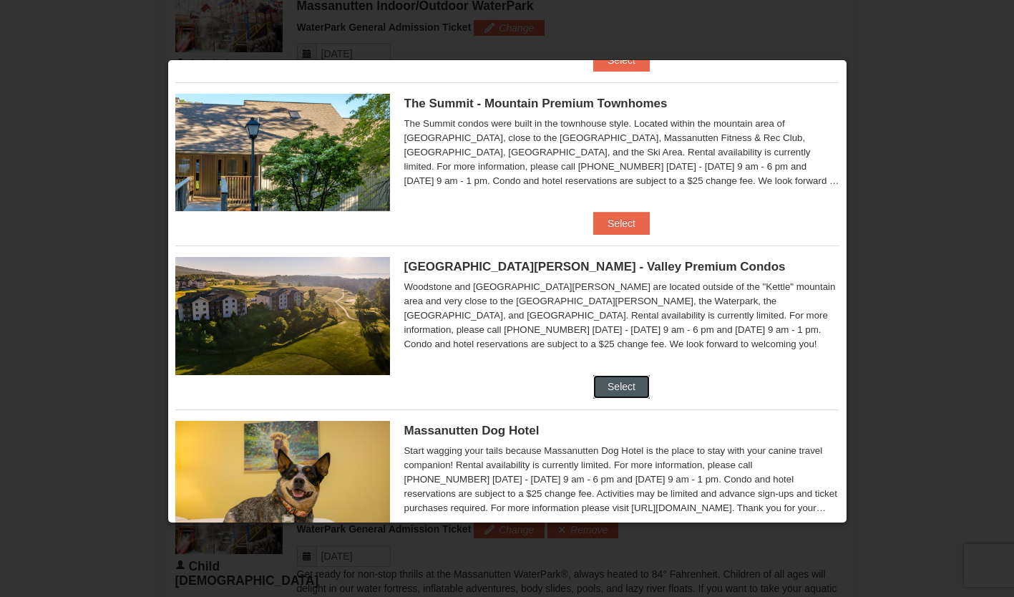
click at [608, 384] on button "Select" at bounding box center [621, 386] width 57 height 23
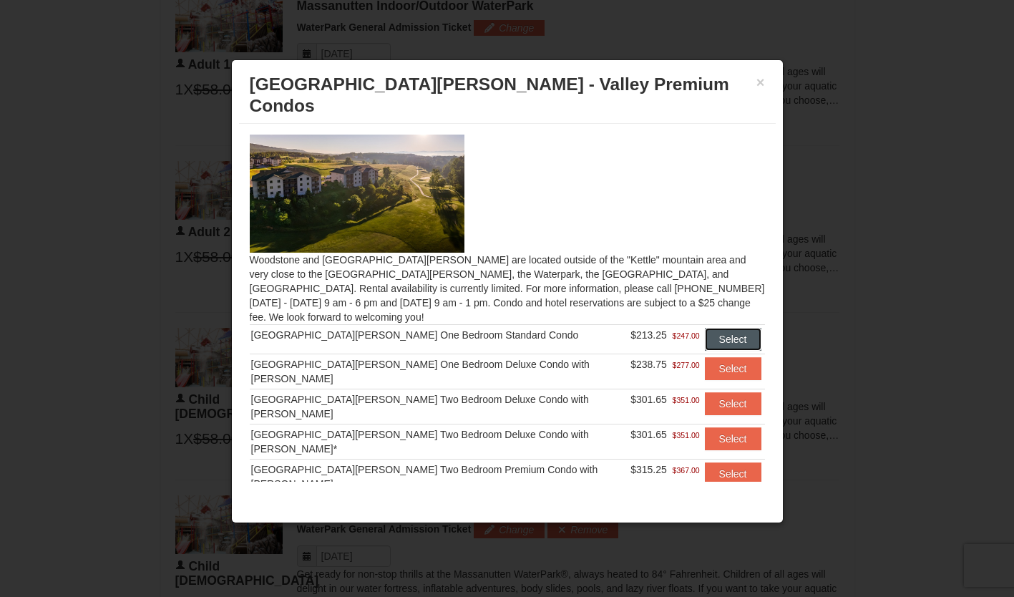
click at [705, 328] on button "Select" at bounding box center [733, 339] width 57 height 23
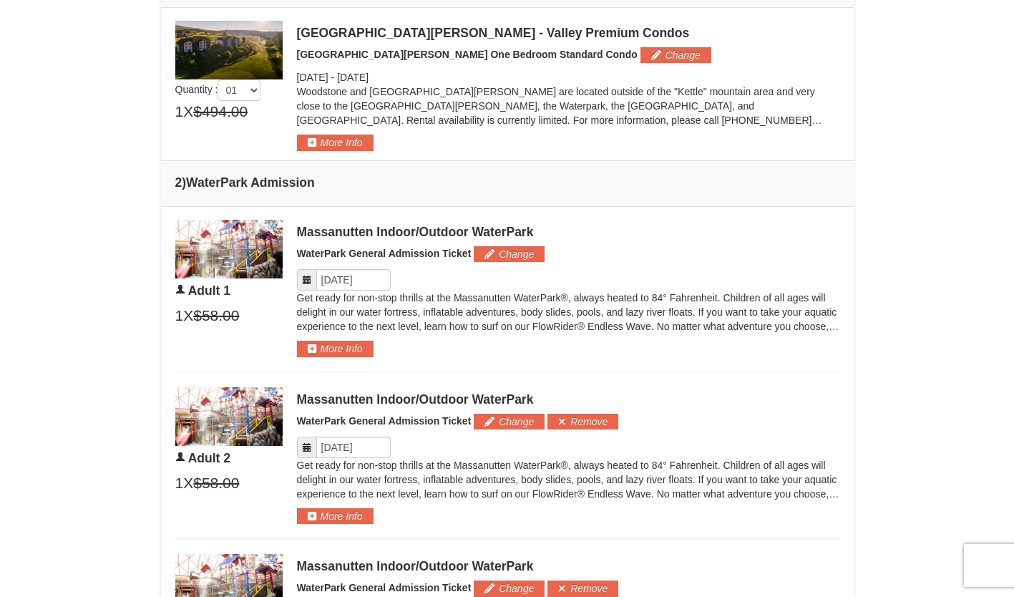
scroll to position [317, 0]
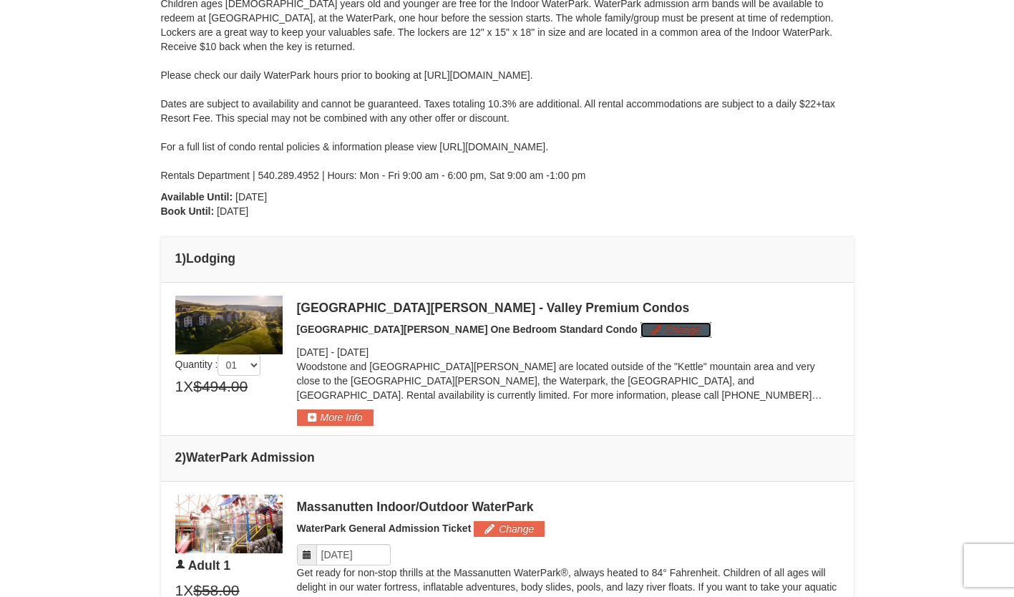
click at [640, 328] on button "Change" at bounding box center [675, 330] width 71 height 16
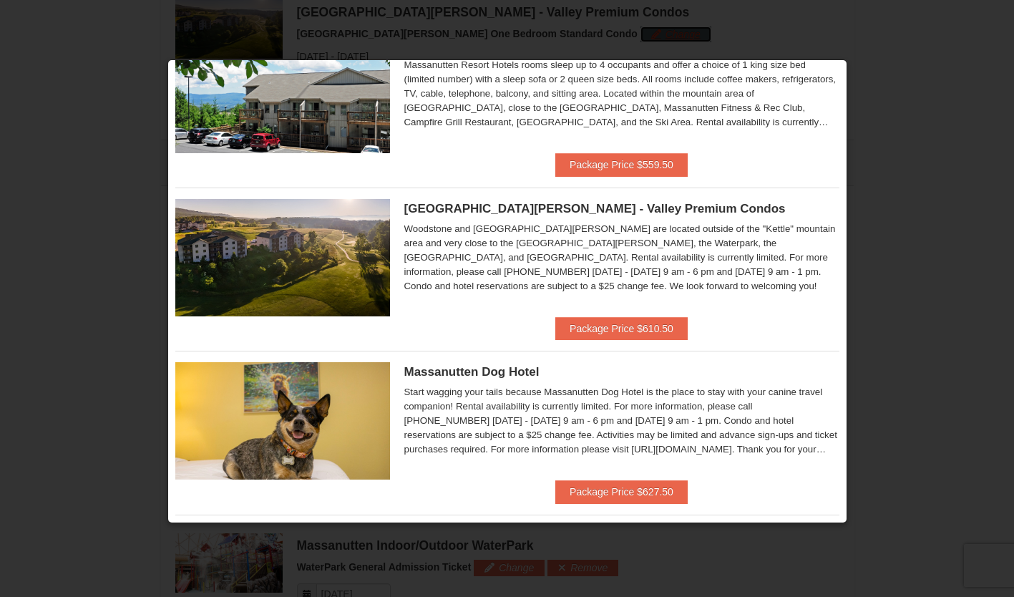
scroll to position [0, 0]
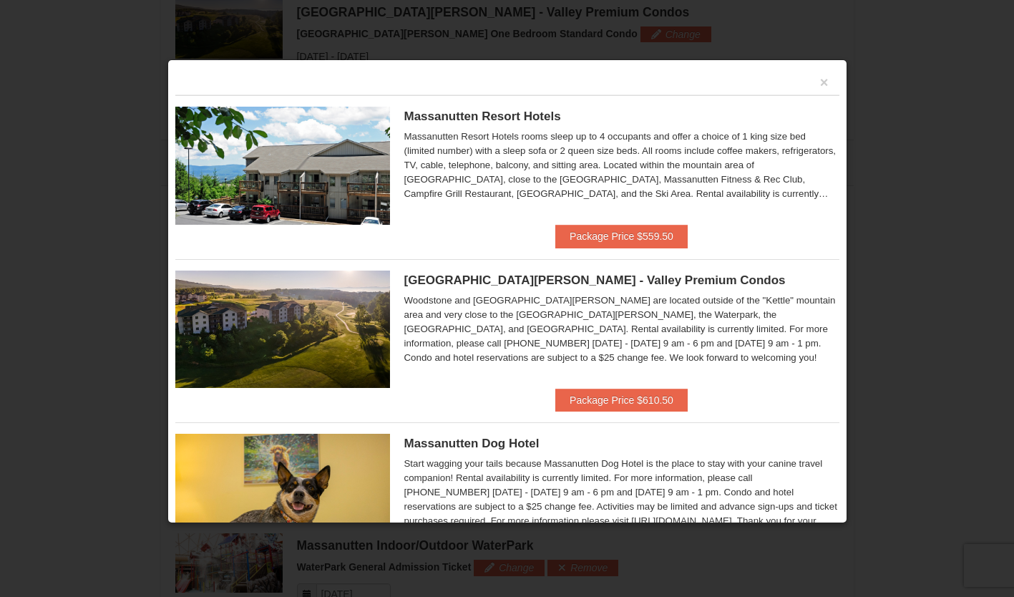
click at [321, 327] on img at bounding box center [282, 328] width 215 height 117
click at [820, 78] on button "×" at bounding box center [824, 82] width 9 height 14
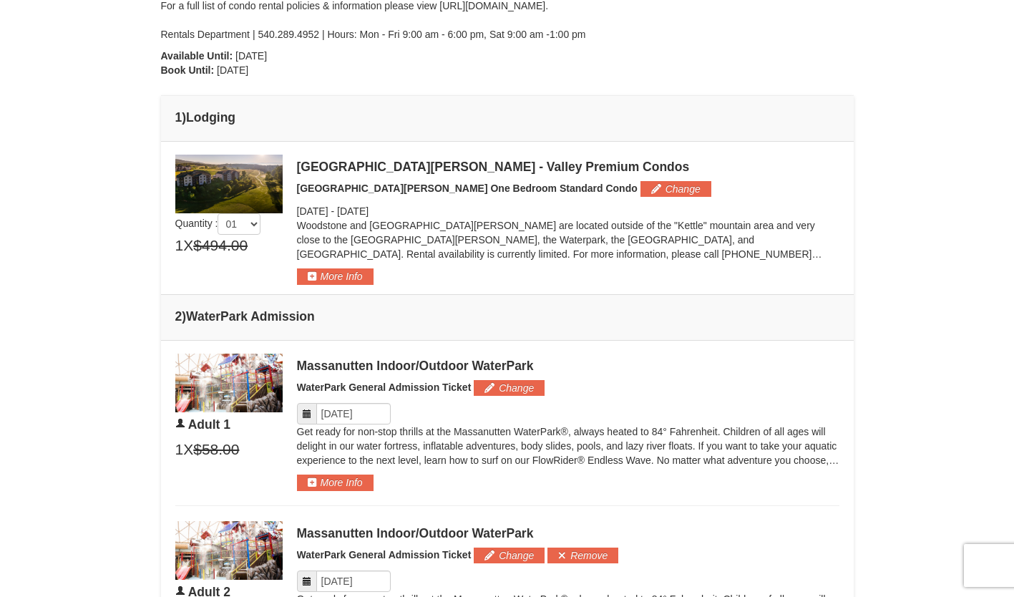
scroll to position [398, 0]
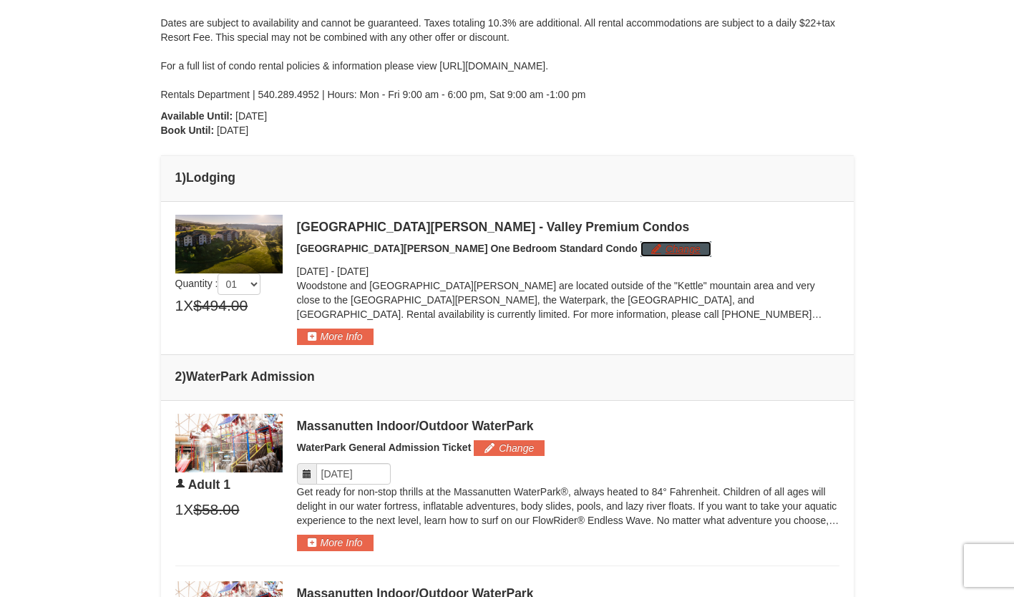
click at [640, 250] on button "Change" at bounding box center [675, 249] width 71 height 16
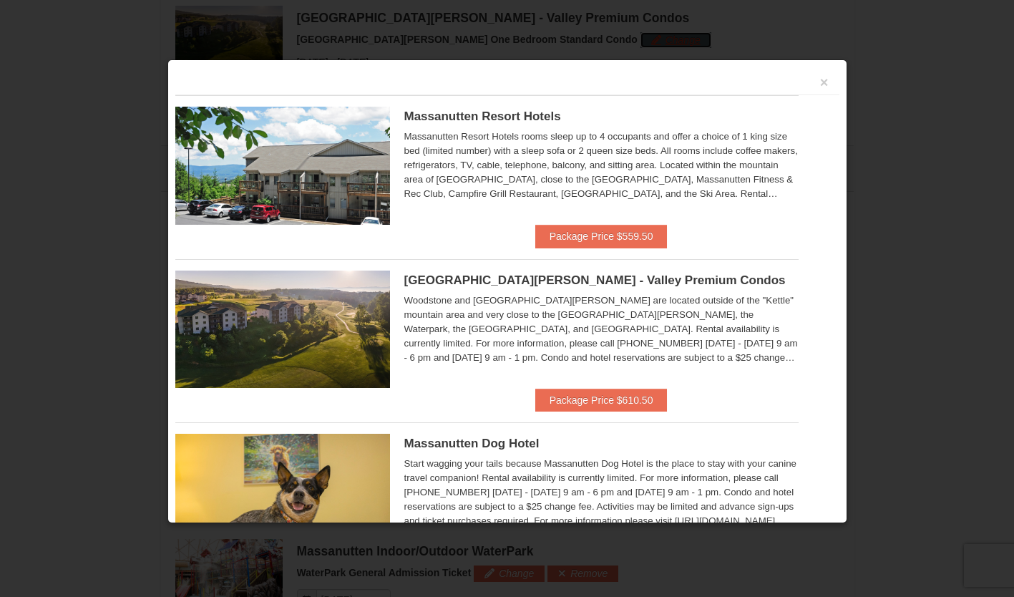
scroll to position [613, 0]
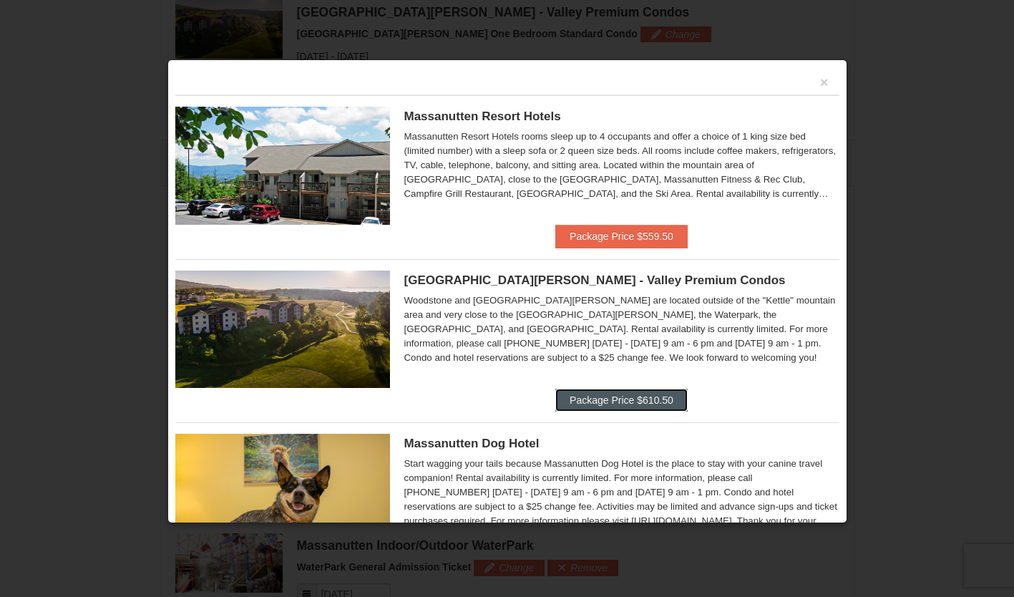
click at [613, 396] on button "Package Price $610.50" at bounding box center [621, 400] width 132 height 23
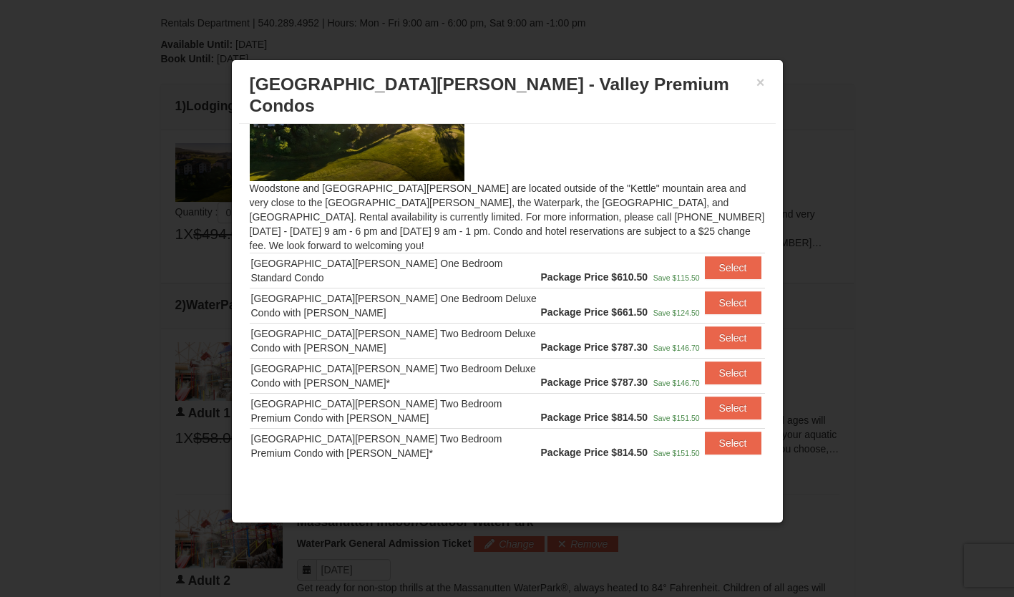
scroll to position [78, 0]
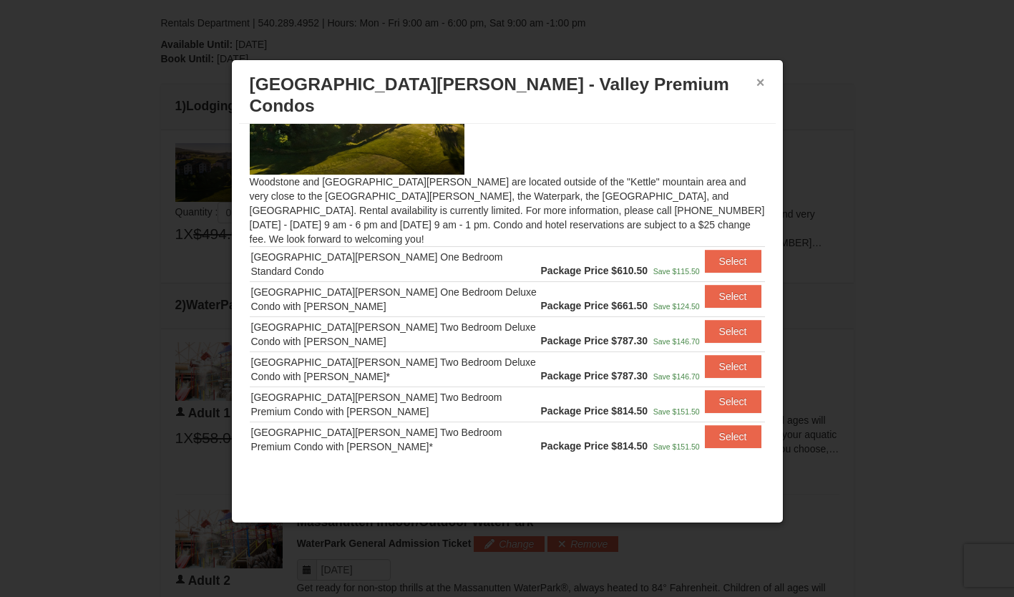
click at [761, 81] on button "×" at bounding box center [760, 82] width 9 height 14
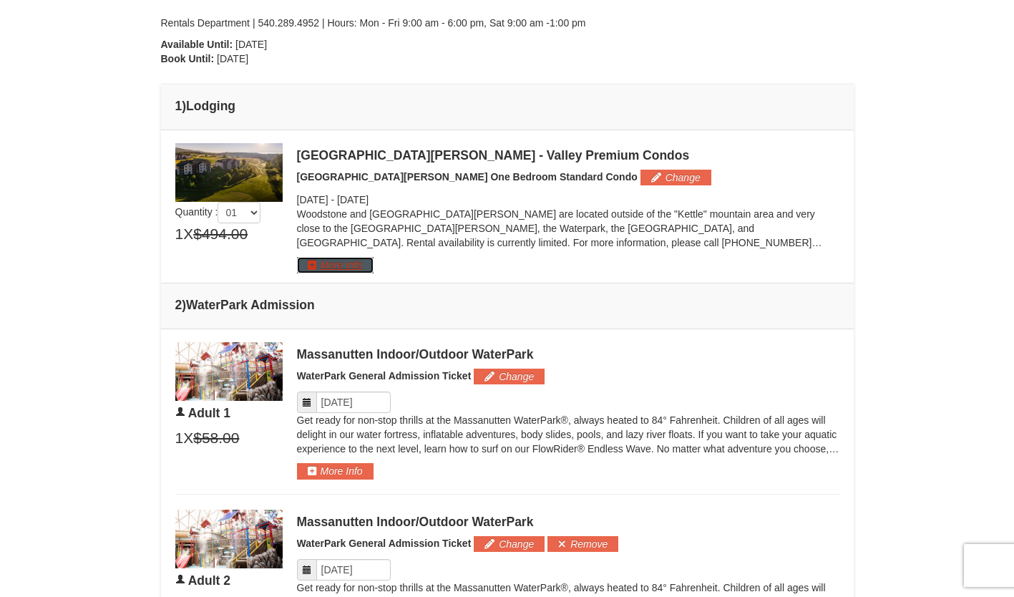
click at [361, 262] on button "More Info" at bounding box center [335, 265] width 77 height 16
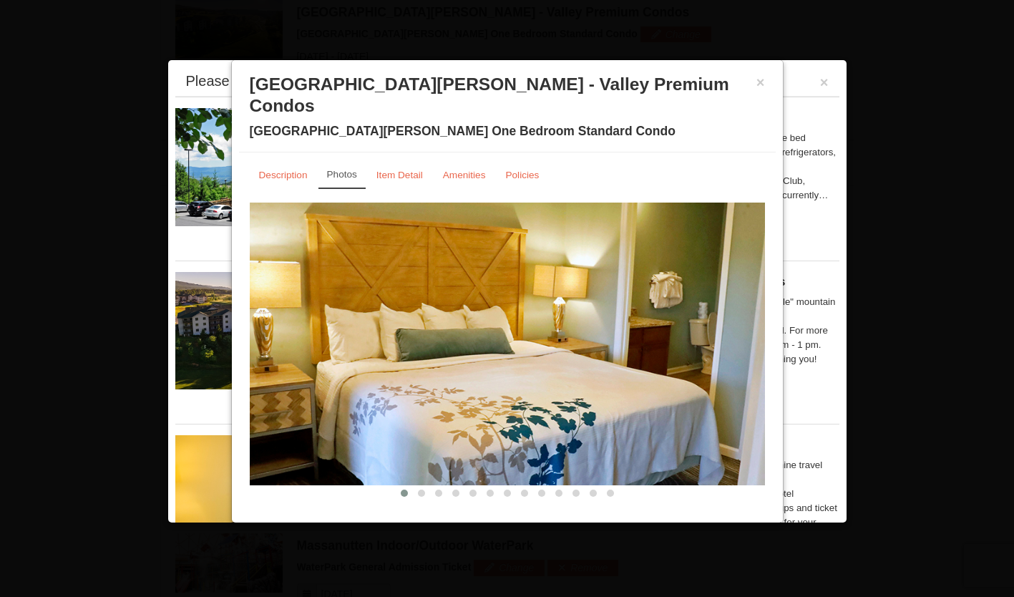
scroll to position [0, 0]
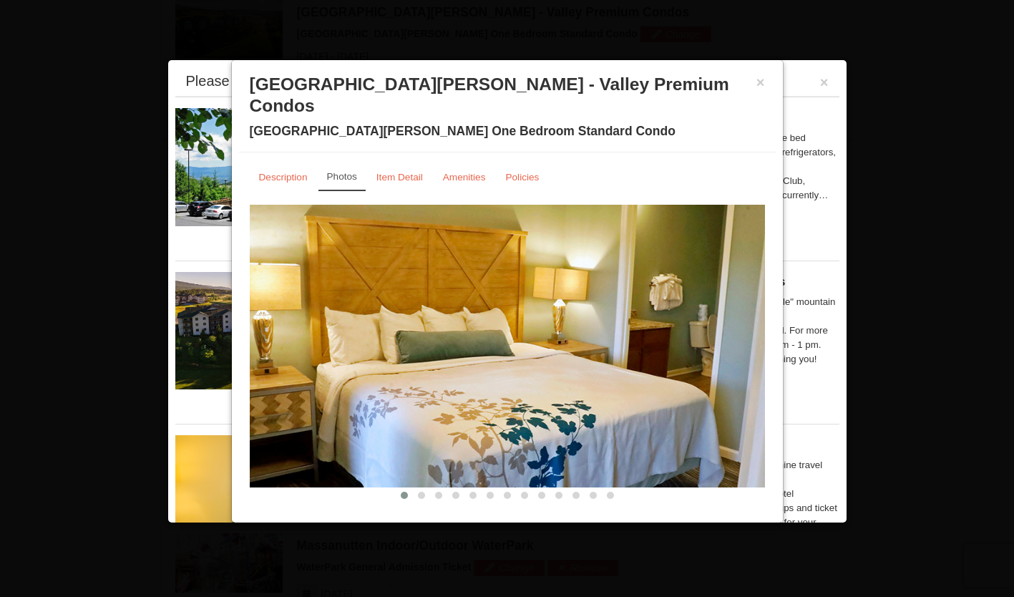
click at [723, 312] on img at bounding box center [507, 346] width 515 height 282
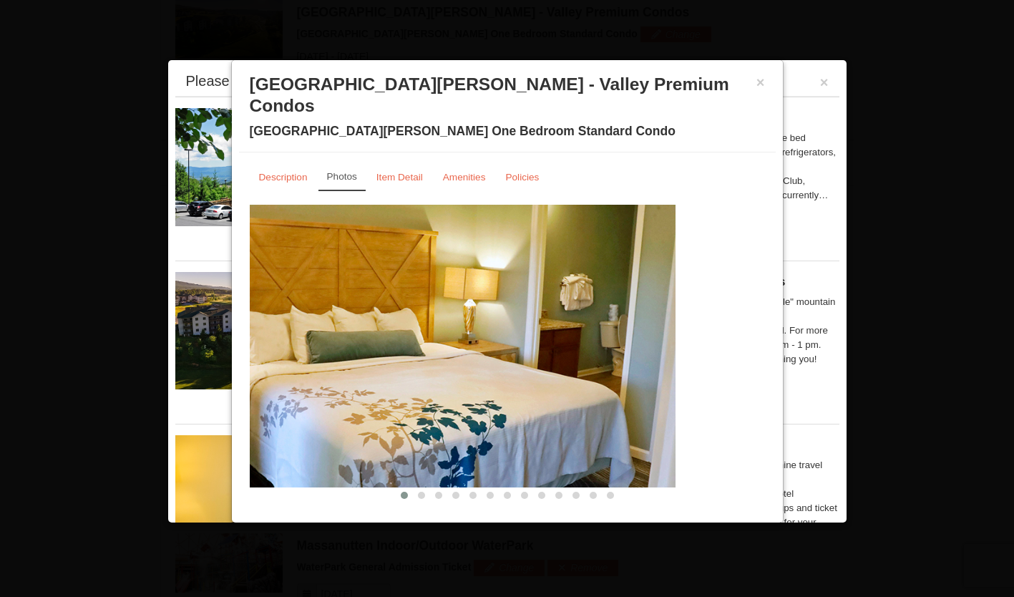
drag, startPoint x: 633, startPoint y: 334, endPoint x: 479, endPoint y: 334, distance: 154.6
click at [503, 334] on img at bounding box center [417, 346] width 515 height 282
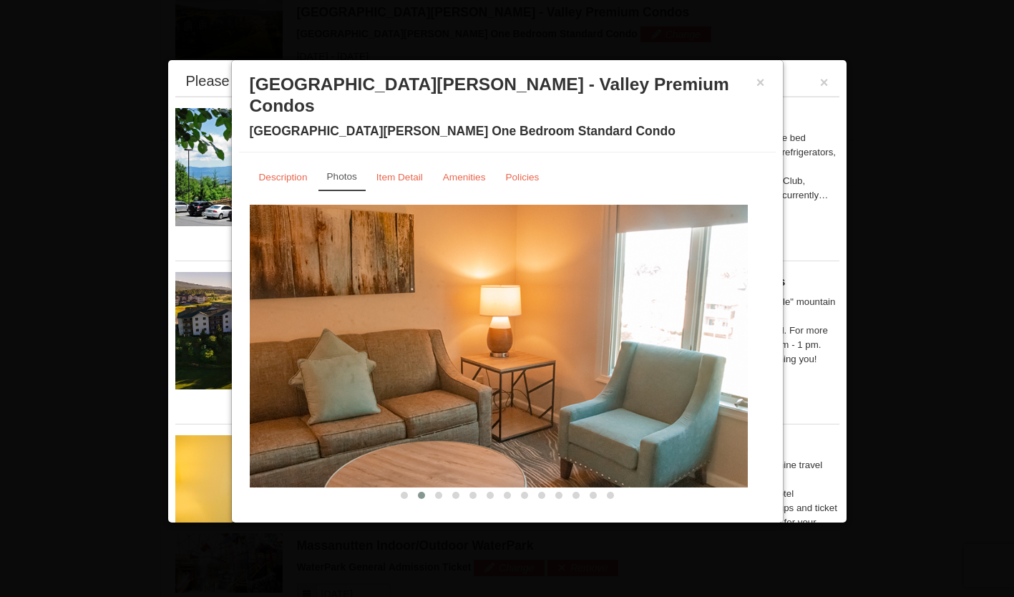
drag, startPoint x: 628, startPoint y: 331, endPoint x: 365, endPoint y: 341, distance: 263.5
click at [362, 341] on img at bounding box center [490, 346] width 515 height 282
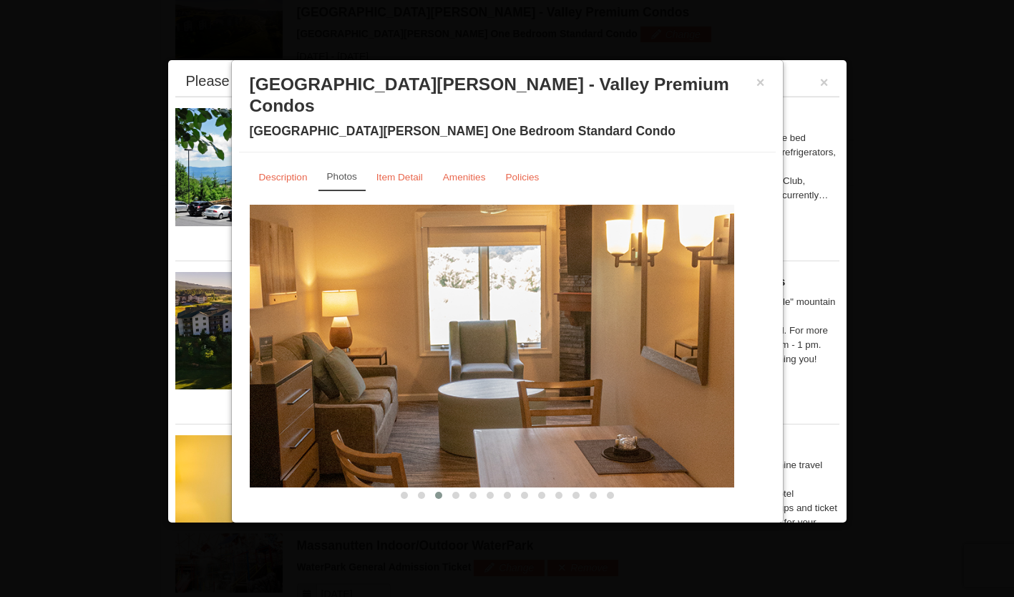
drag, startPoint x: 608, startPoint y: 329, endPoint x: 410, endPoint y: 336, distance: 198.3
click at [411, 336] on img at bounding box center [476, 346] width 515 height 282
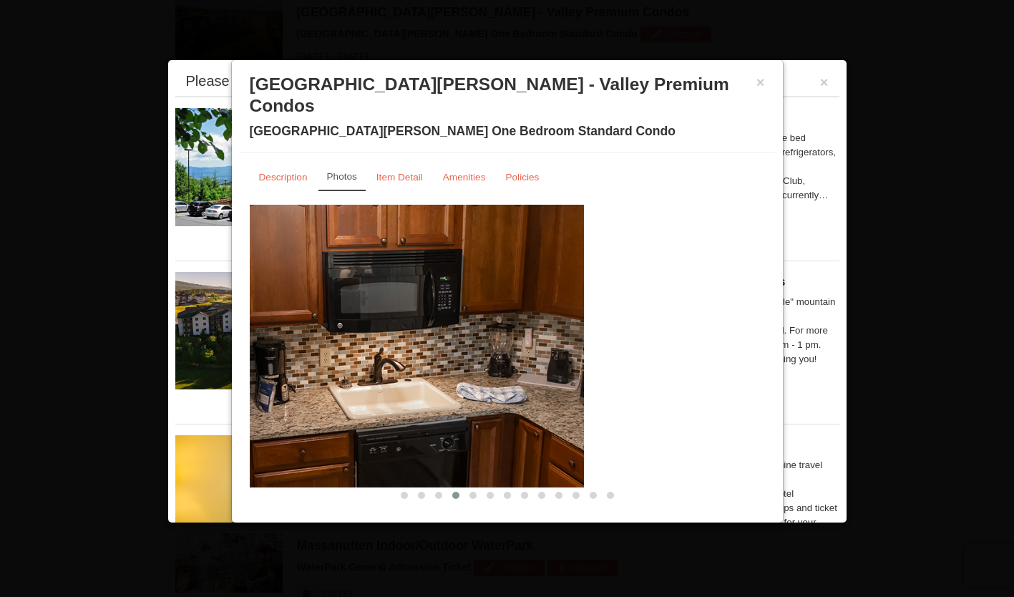
drag, startPoint x: 550, startPoint y: 318, endPoint x: 432, endPoint y: 319, distance: 118.1
click at [433, 319] on img at bounding box center [326, 346] width 515 height 282
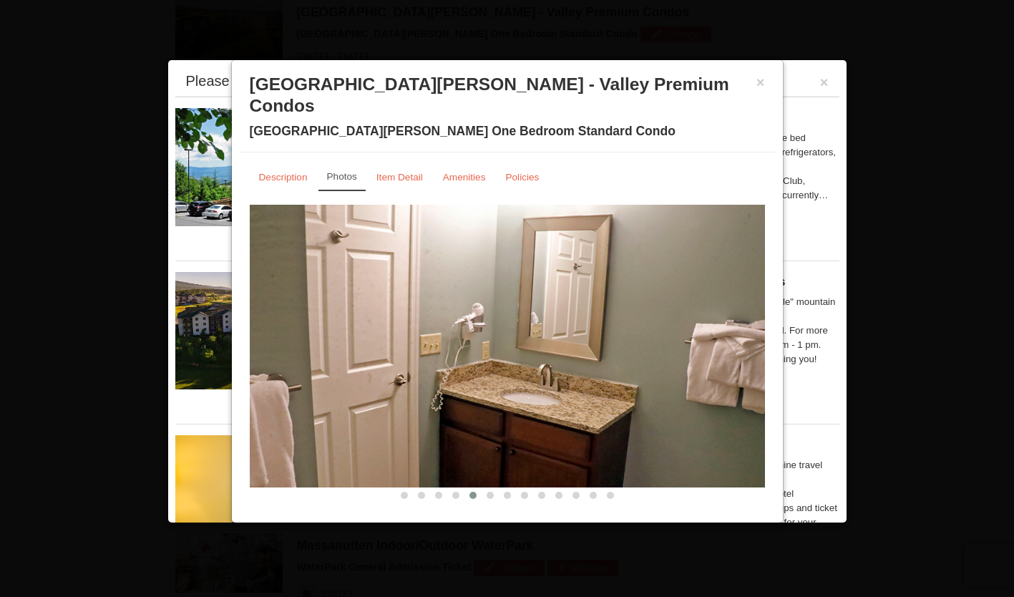
drag, startPoint x: 536, startPoint y: 302, endPoint x: 354, endPoint y: 311, distance: 182.0
click at [364, 311] on img at bounding box center [507, 346] width 515 height 282
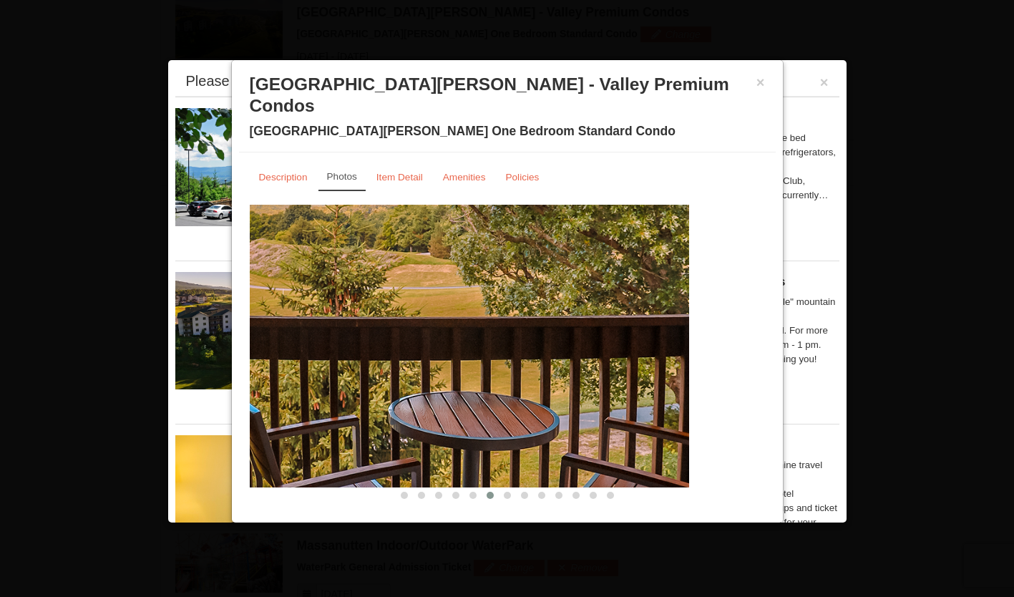
drag, startPoint x: 580, startPoint y: 309, endPoint x: 449, endPoint y: 312, distance: 131.7
click at [469, 312] on img at bounding box center [431, 346] width 515 height 282
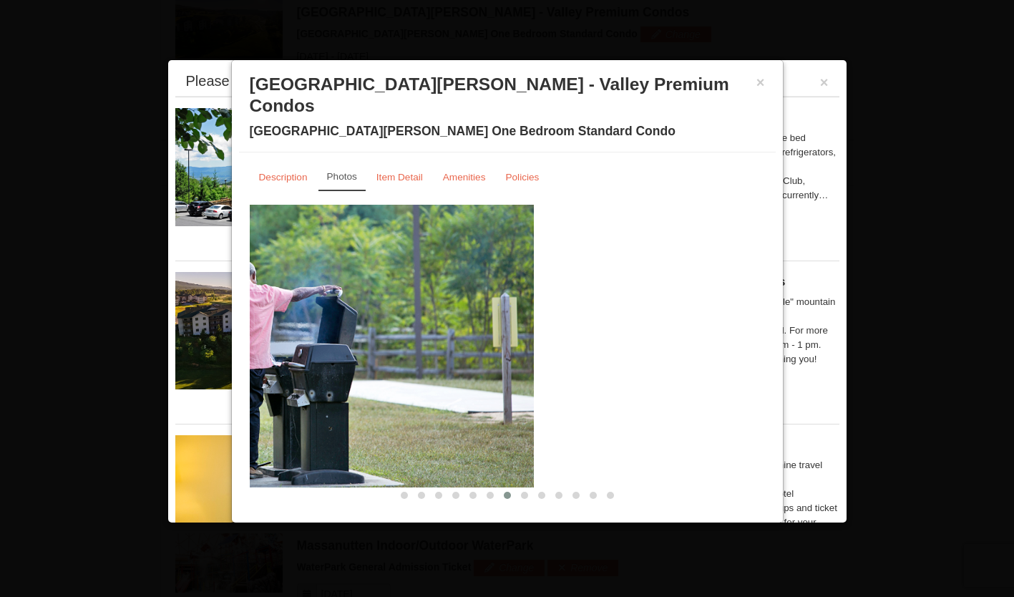
drag, startPoint x: 668, startPoint y: 308, endPoint x: 416, endPoint y: 309, distance: 251.2
click at [425, 309] on img at bounding box center [276, 346] width 515 height 282
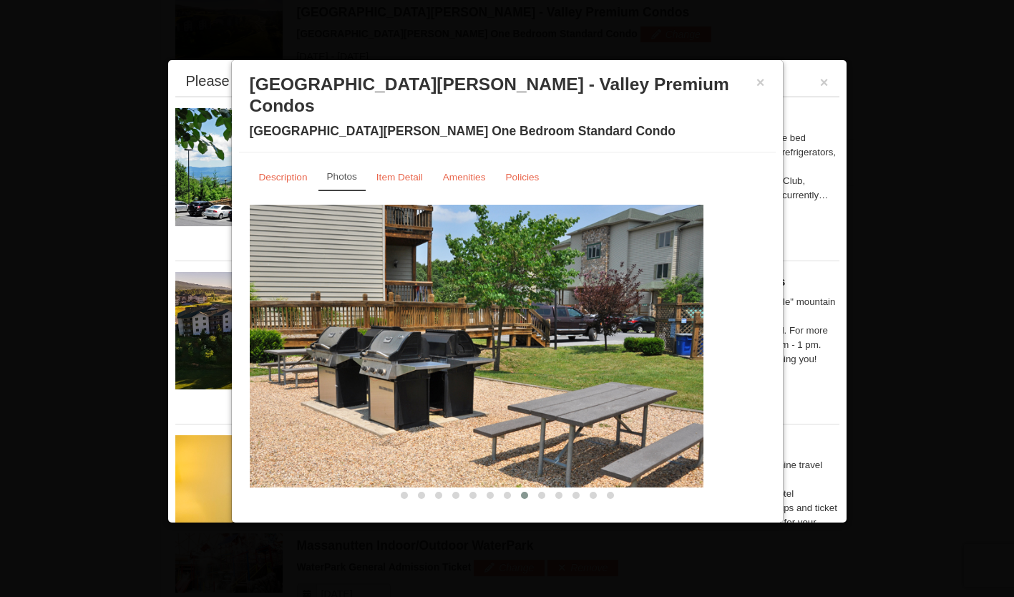
drag, startPoint x: 515, startPoint y: 308, endPoint x: 383, endPoint y: 311, distance: 131.7
click at [383, 311] on img at bounding box center [445, 346] width 515 height 282
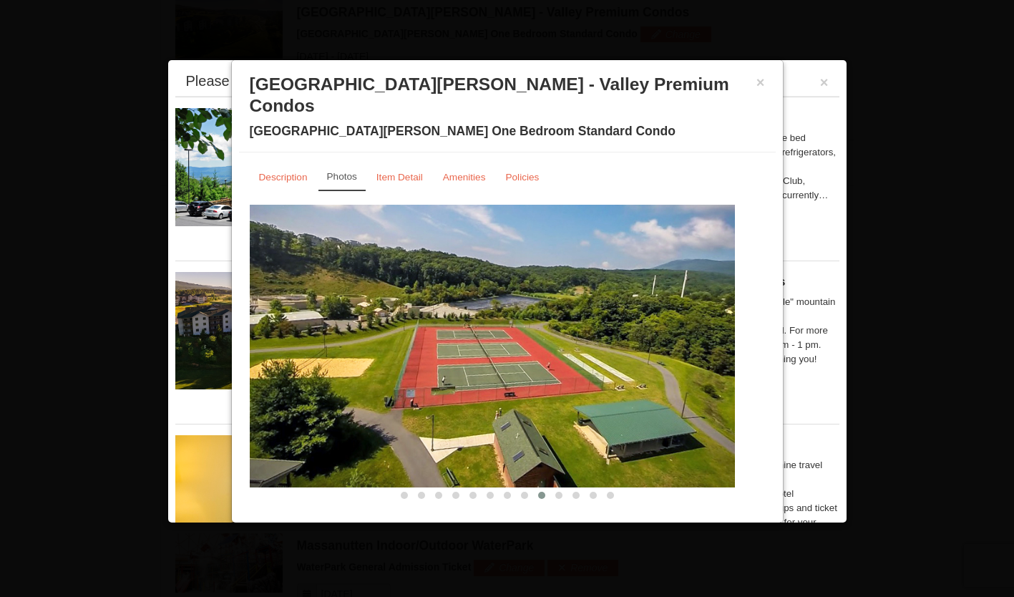
drag, startPoint x: 566, startPoint y: 307, endPoint x: 457, endPoint y: 312, distance: 109.6
click at [459, 312] on img at bounding box center [477, 346] width 515 height 282
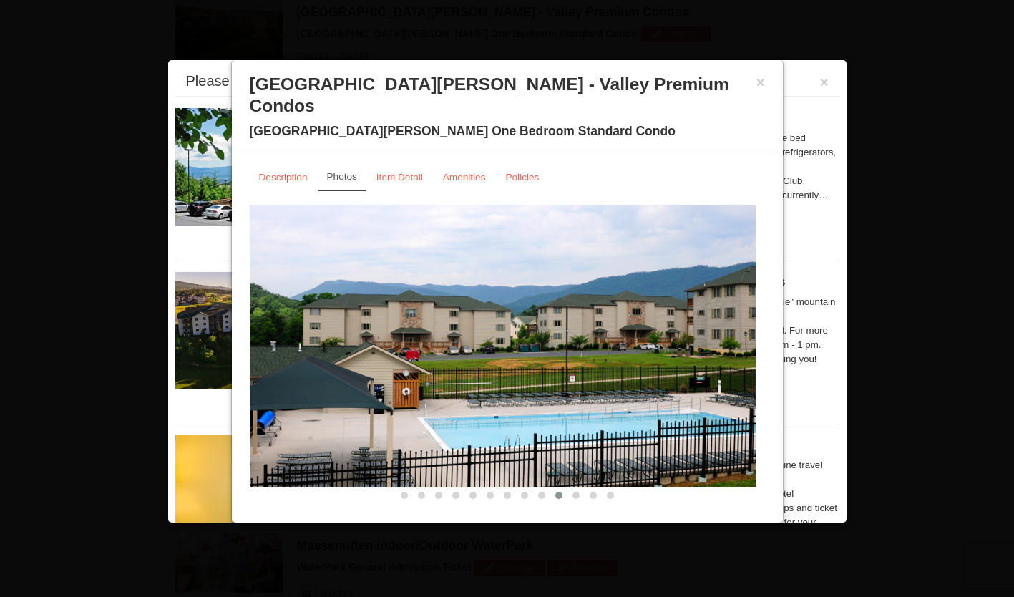
drag, startPoint x: 594, startPoint y: 311, endPoint x: 481, endPoint y: 314, distance: 113.1
click at [492, 314] on img at bounding box center [497, 346] width 515 height 282
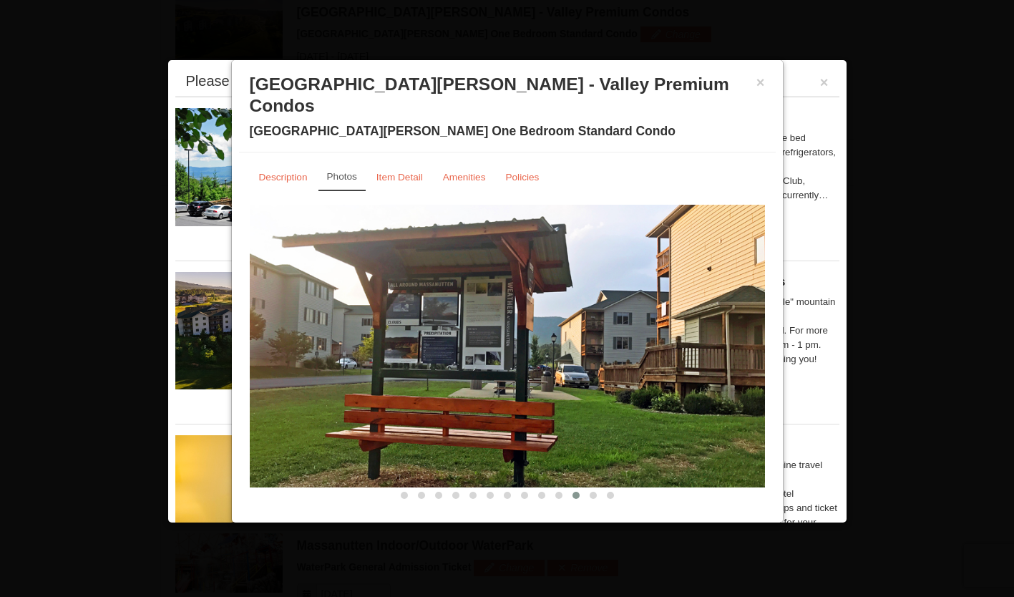
drag, startPoint x: 623, startPoint y: 309, endPoint x: 536, endPoint y: 313, distance: 86.7
click at [536, 313] on img at bounding box center [507, 346] width 515 height 282
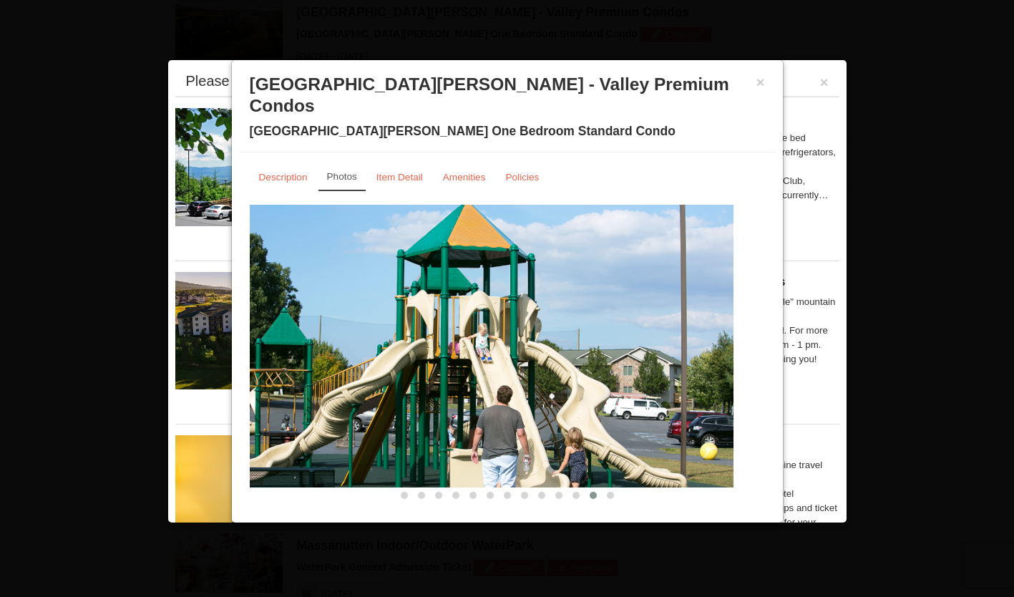
drag, startPoint x: 623, startPoint y: 310, endPoint x: 550, endPoint y: 320, distance: 73.0
click at [554, 319] on img at bounding box center [475, 346] width 515 height 282
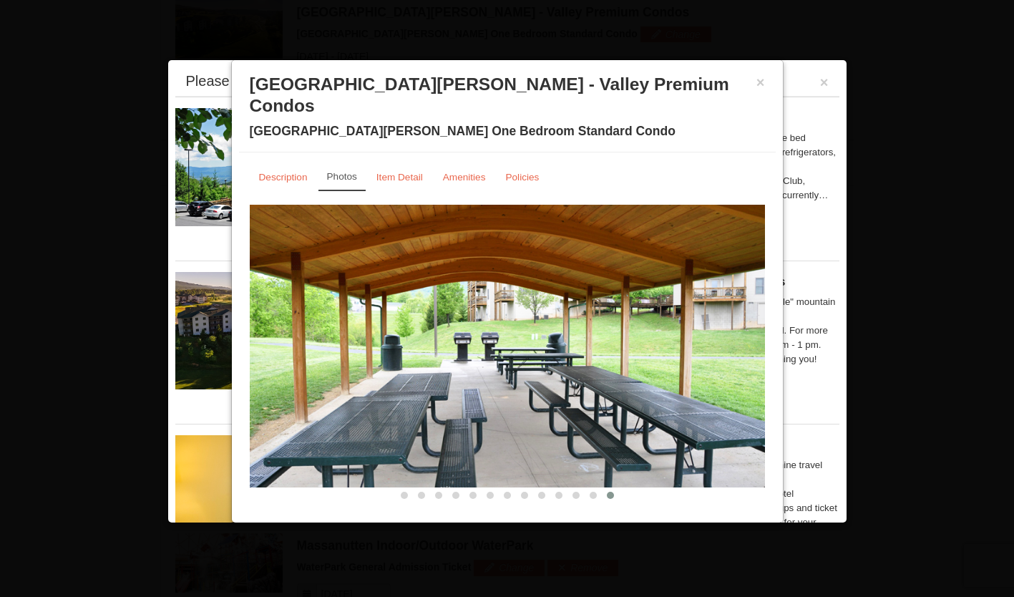
click at [535, 324] on img at bounding box center [507, 346] width 515 height 282
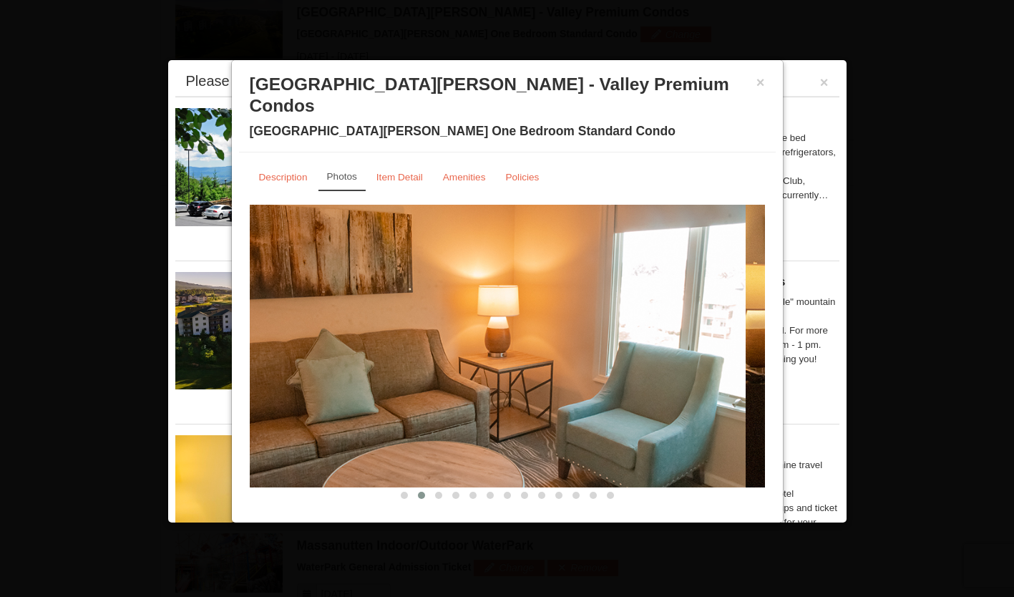
drag, startPoint x: 472, startPoint y: 331, endPoint x: 457, endPoint y: 300, distance: 34.2
click at [457, 300] on img at bounding box center [487, 346] width 515 height 282
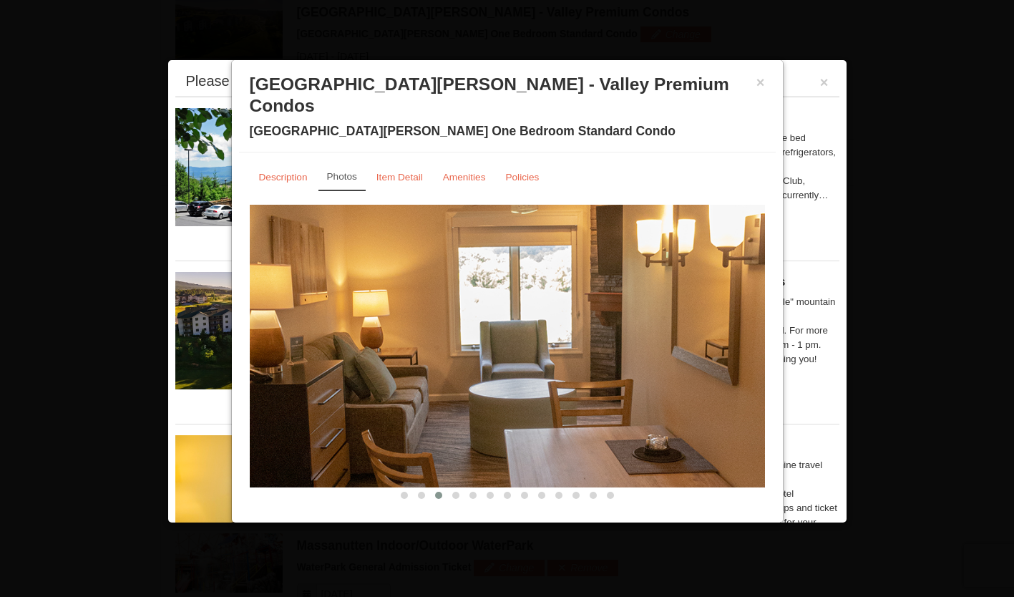
drag, startPoint x: 610, startPoint y: 293, endPoint x: 555, endPoint y: 296, distance: 55.2
click at [555, 296] on img at bounding box center [507, 346] width 515 height 282
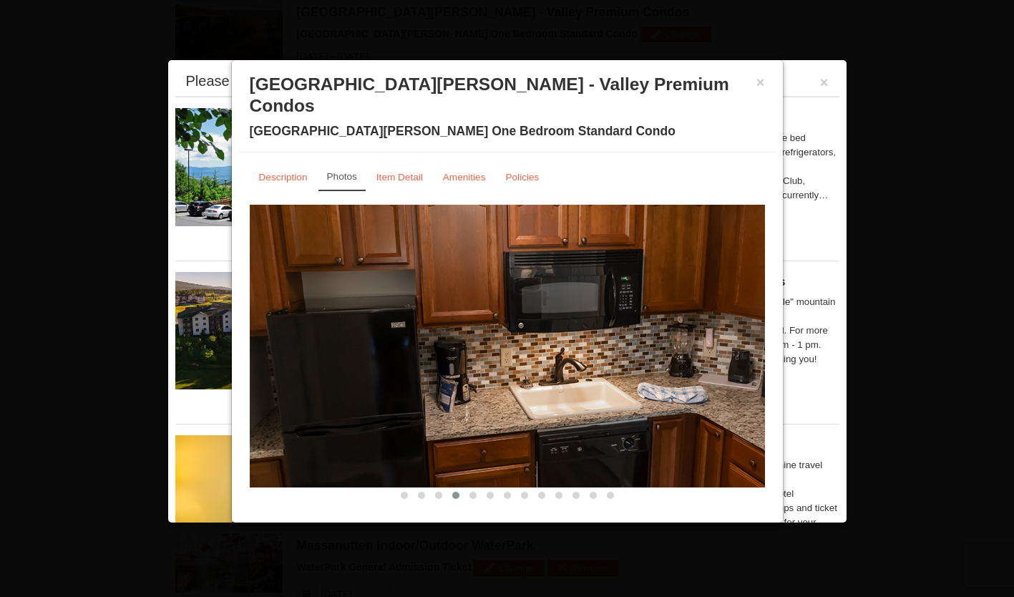
click at [765, 82] on div "× [GEOGRAPHIC_DATA][PERSON_NAME] - Valley Premium Condos [GEOGRAPHIC_DATA][PERS…" at bounding box center [507, 109] width 537 height 85
click at [762, 81] on button "×" at bounding box center [760, 82] width 9 height 14
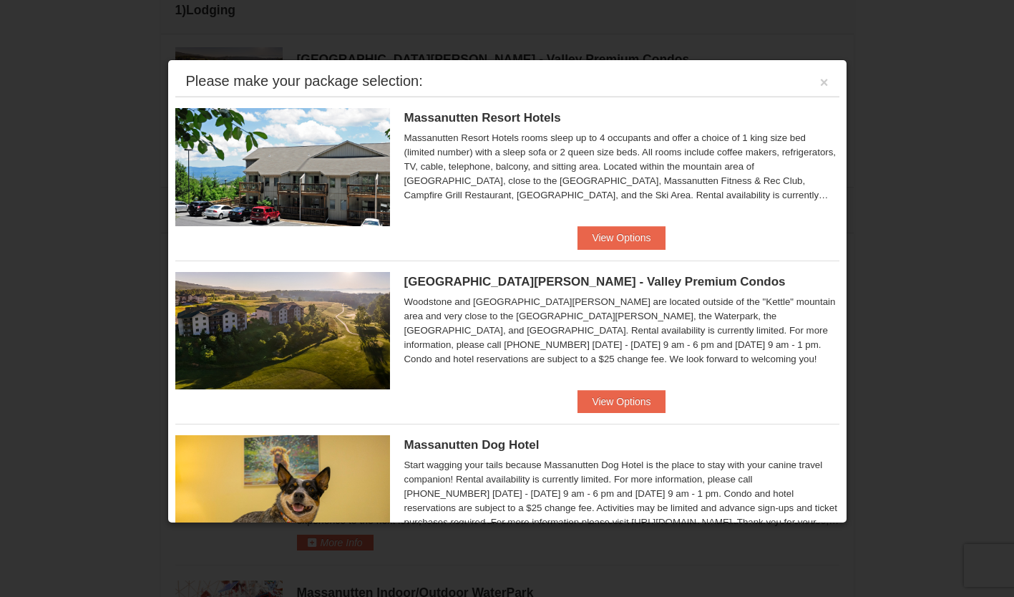
scroll to position [541, 0]
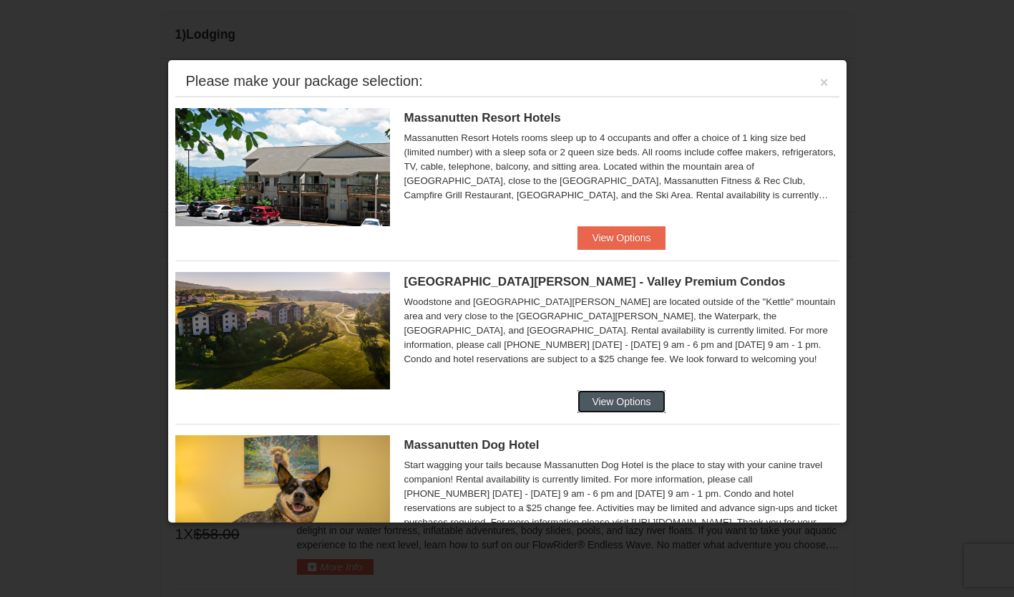
click at [642, 397] on button "View Options" at bounding box center [620, 401] width 87 height 23
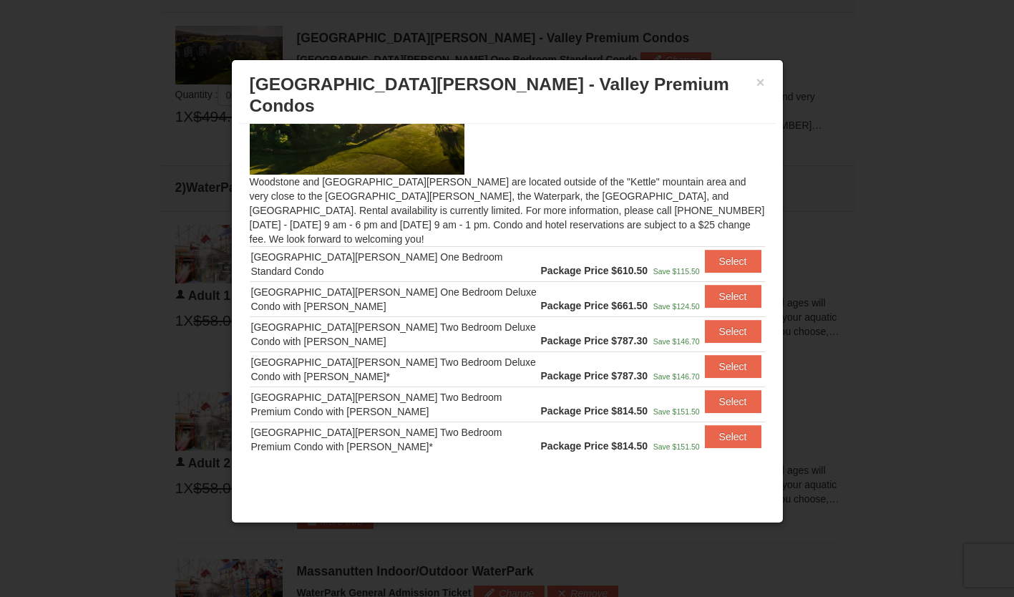
scroll to position [613, 0]
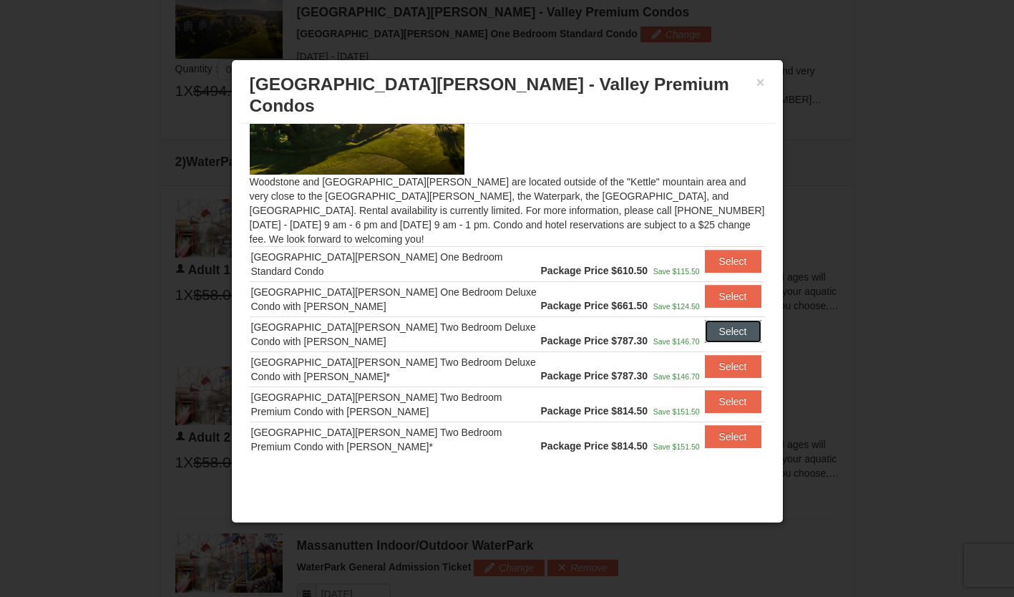
click at [723, 320] on button "Select" at bounding box center [733, 331] width 57 height 23
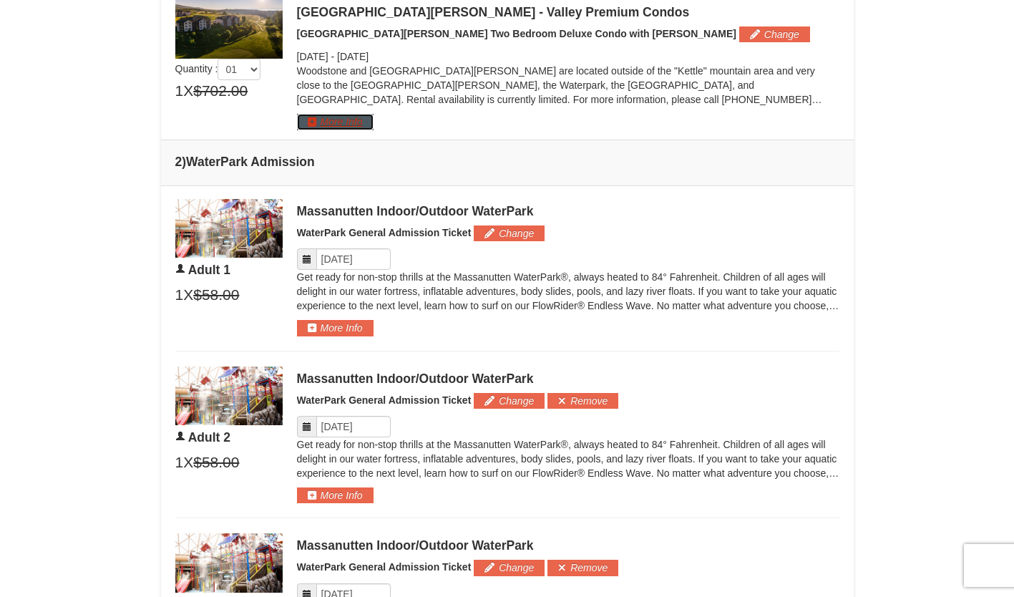
click at [366, 127] on button "More Info" at bounding box center [335, 122] width 77 height 16
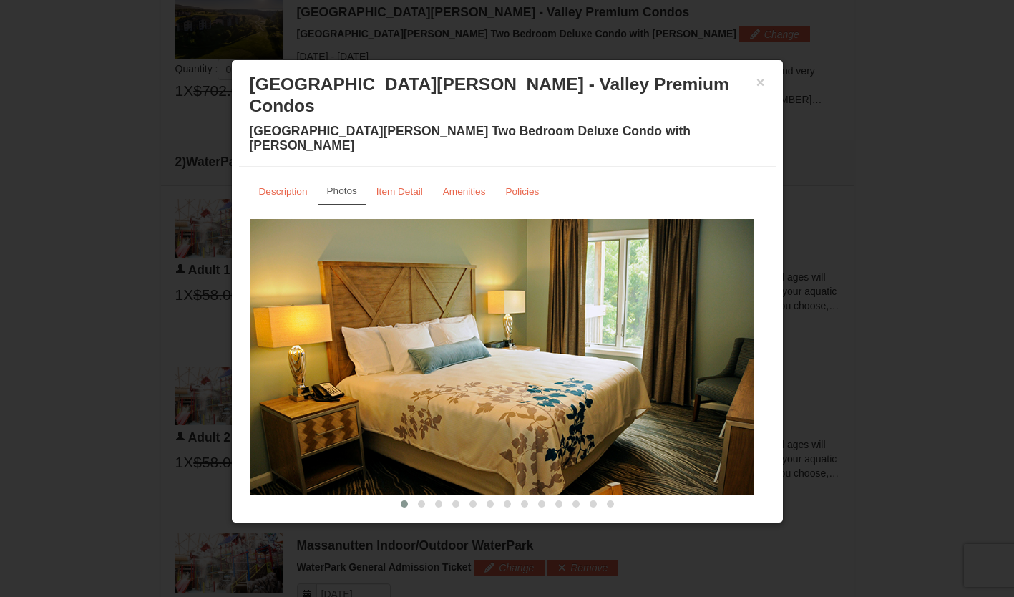
drag, startPoint x: 603, startPoint y: 386, endPoint x: 322, endPoint y: 382, distance: 280.5
click at [411, 376] on img at bounding box center [502, 357] width 504 height 276
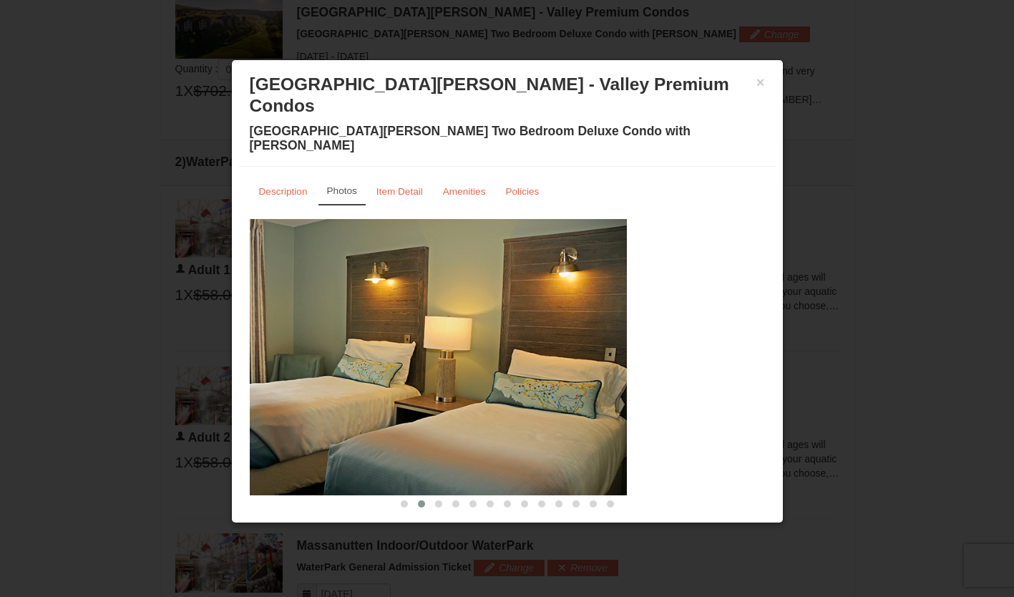
click at [471, 349] on img at bounding box center [374, 357] width 504 height 276
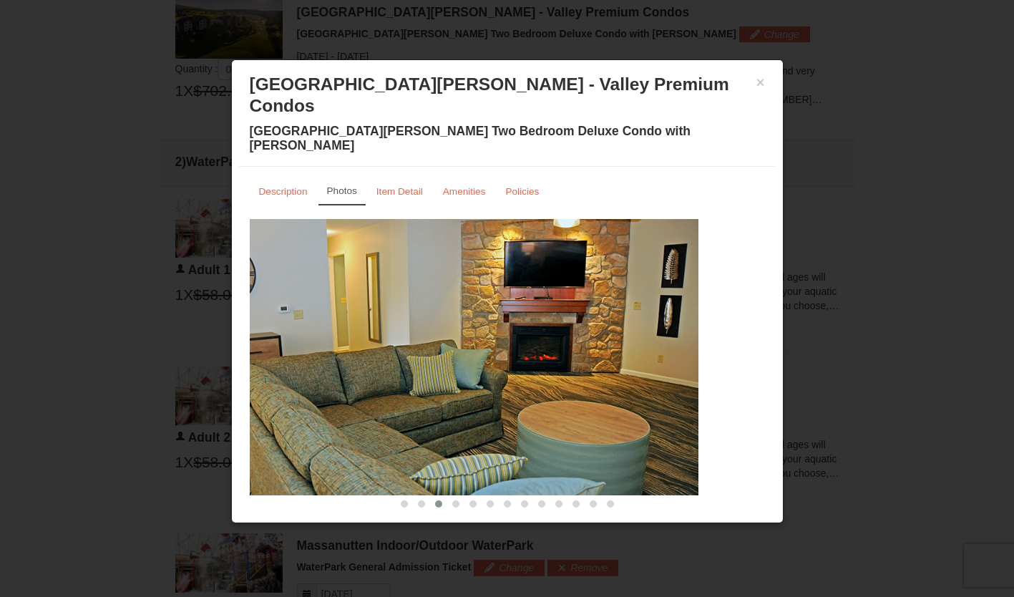
drag, startPoint x: 634, startPoint y: 334, endPoint x: 574, endPoint y: 340, distance: 60.4
click at [575, 340] on img at bounding box center [446, 357] width 504 height 276
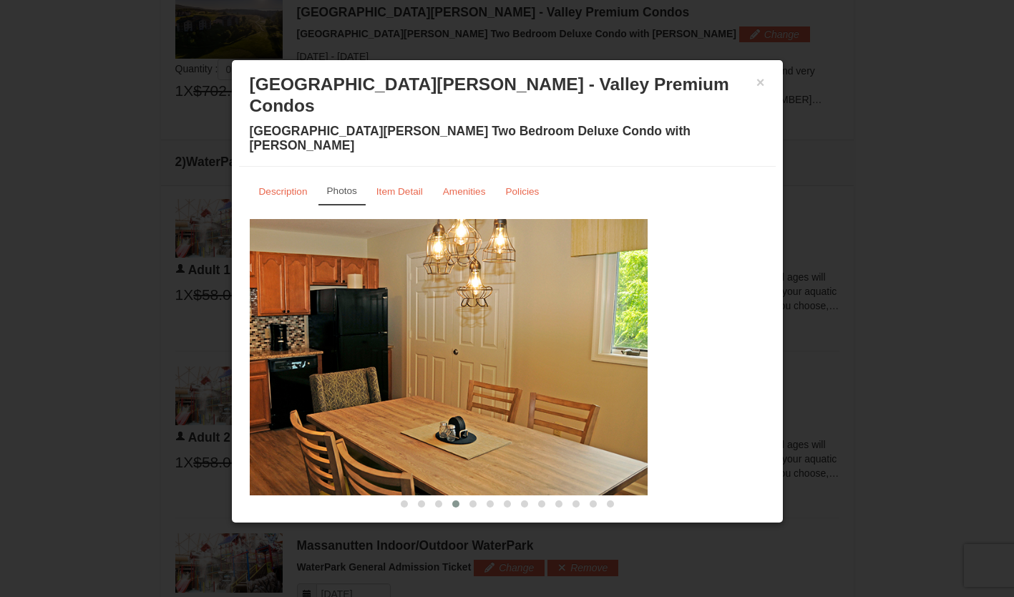
drag, startPoint x: 572, startPoint y: 338, endPoint x: 564, endPoint y: 336, distance: 8.7
click at [567, 338] on img at bounding box center [395, 357] width 504 height 276
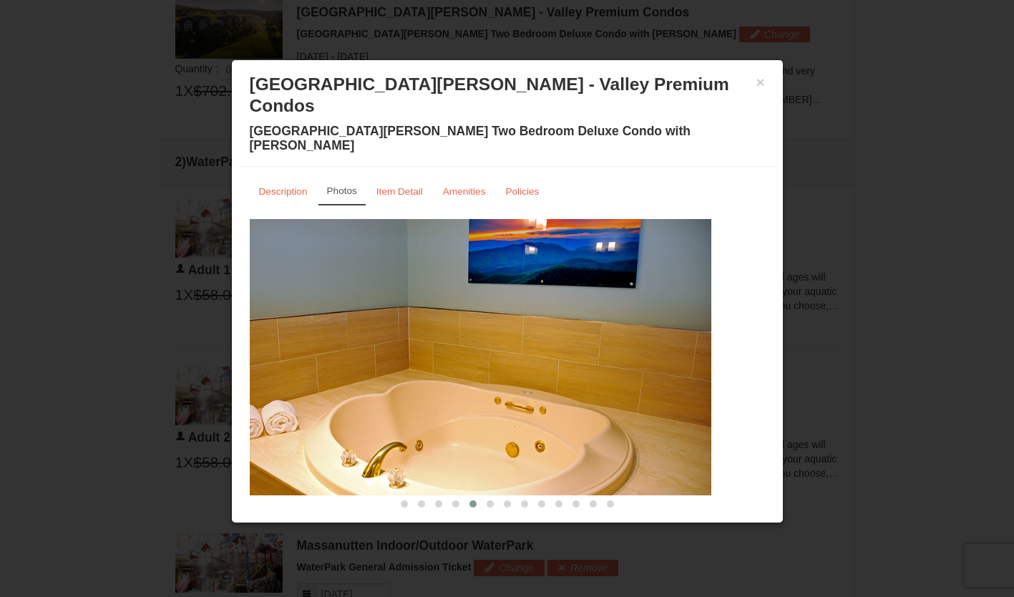
drag, startPoint x: 633, startPoint y: 326, endPoint x: 582, endPoint y: 326, distance: 51.5
click at [584, 328] on img at bounding box center [459, 357] width 504 height 276
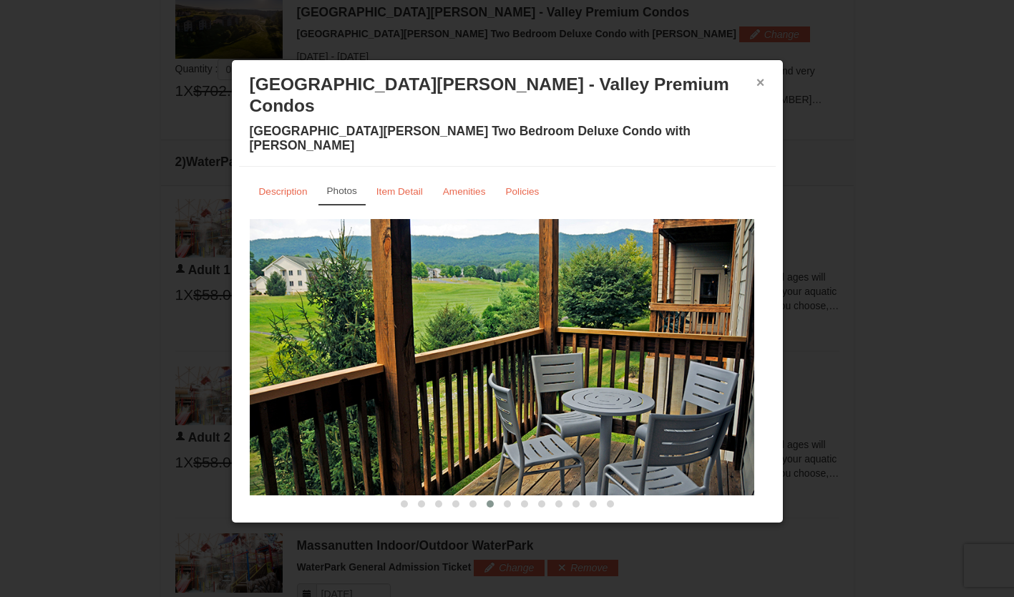
click at [761, 84] on button "×" at bounding box center [760, 82] width 9 height 14
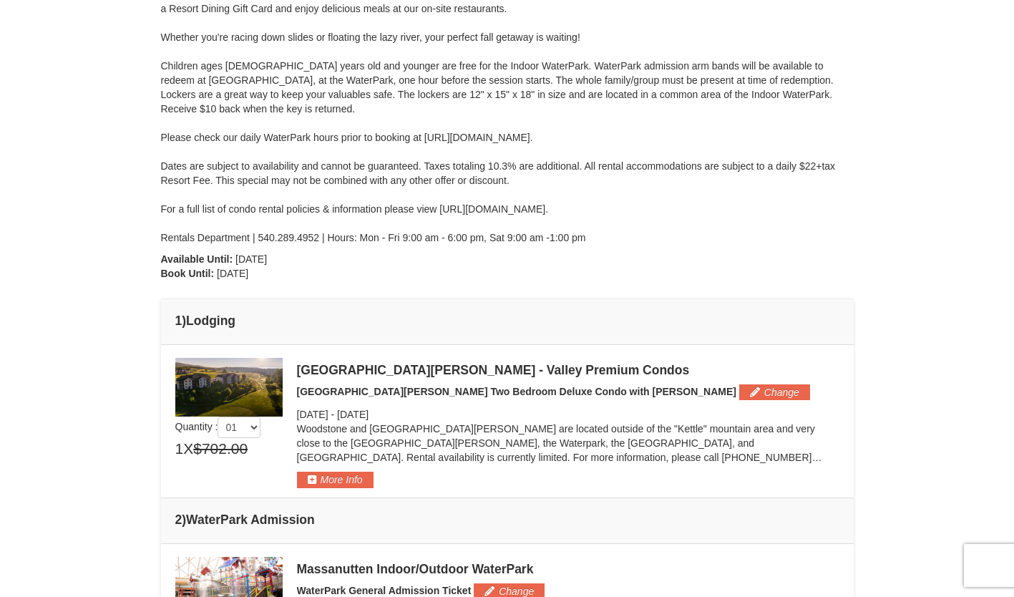
scroll to position [0, 0]
